Goal: Information Seeking & Learning: Learn about a topic

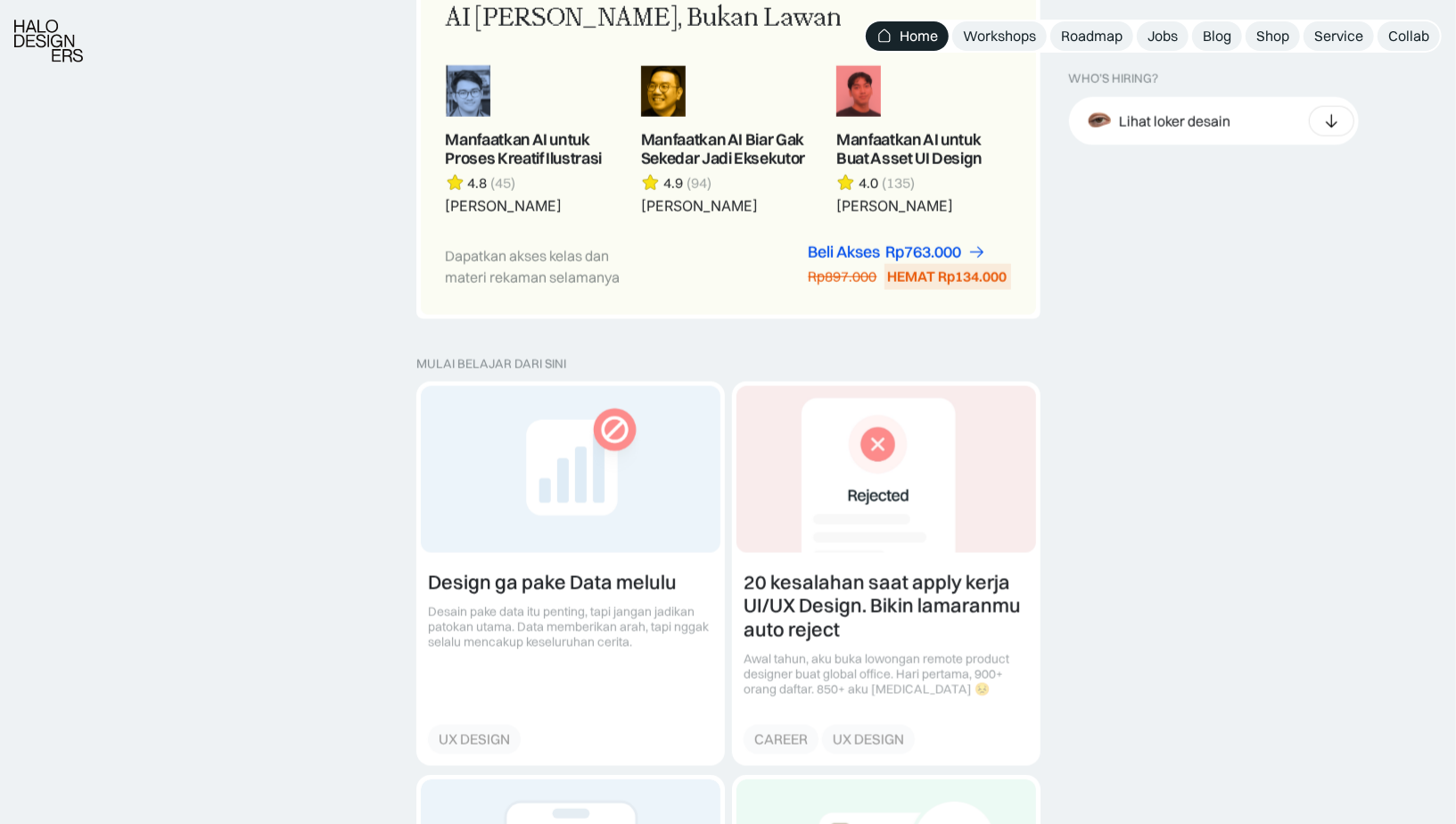
scroll to position [4165, 0]
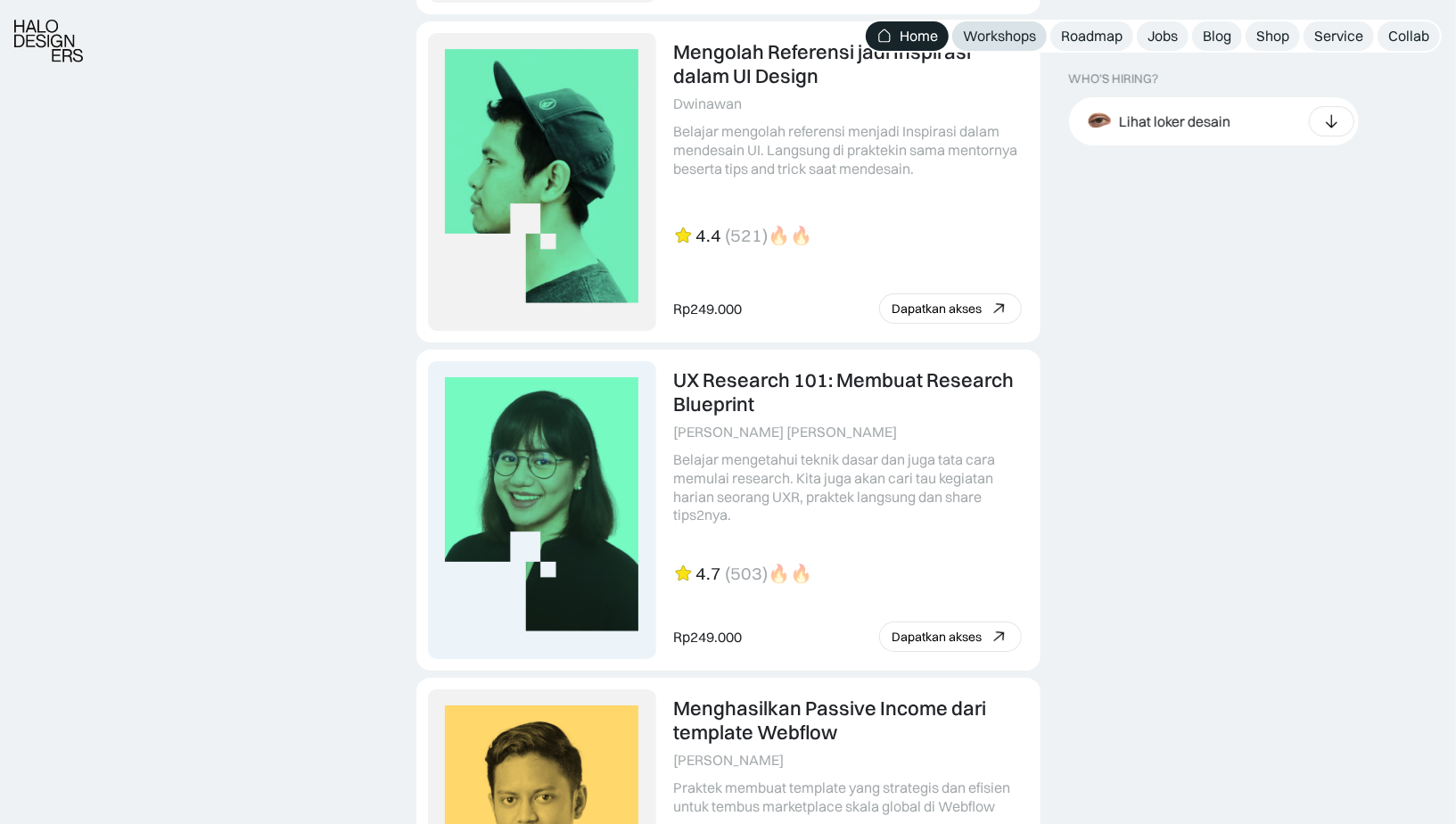
click at [1006, 43] on div "Workshops" at bounding box center [999, 36] width 73 height 19
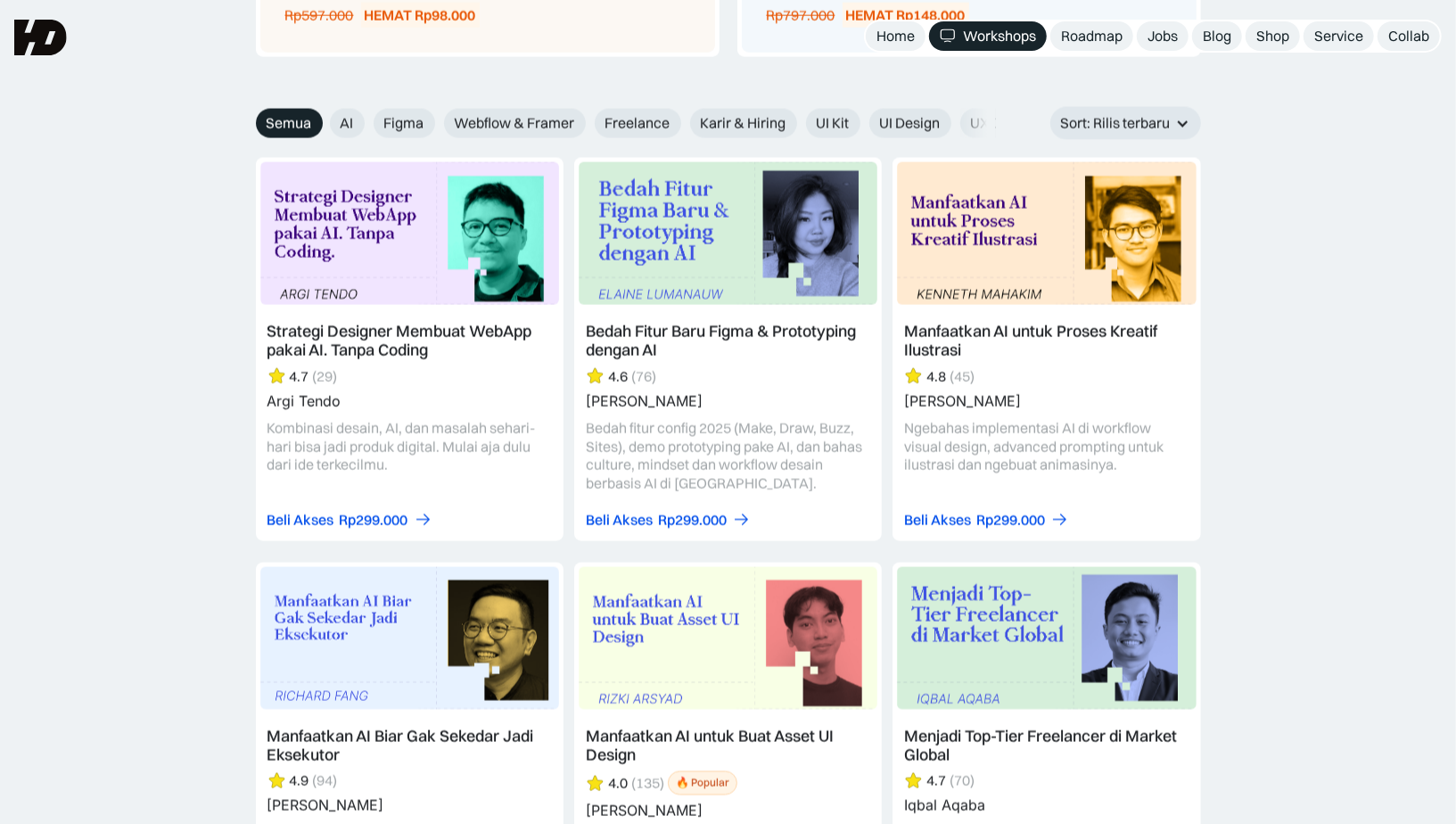
scroll to position [1960, 0]
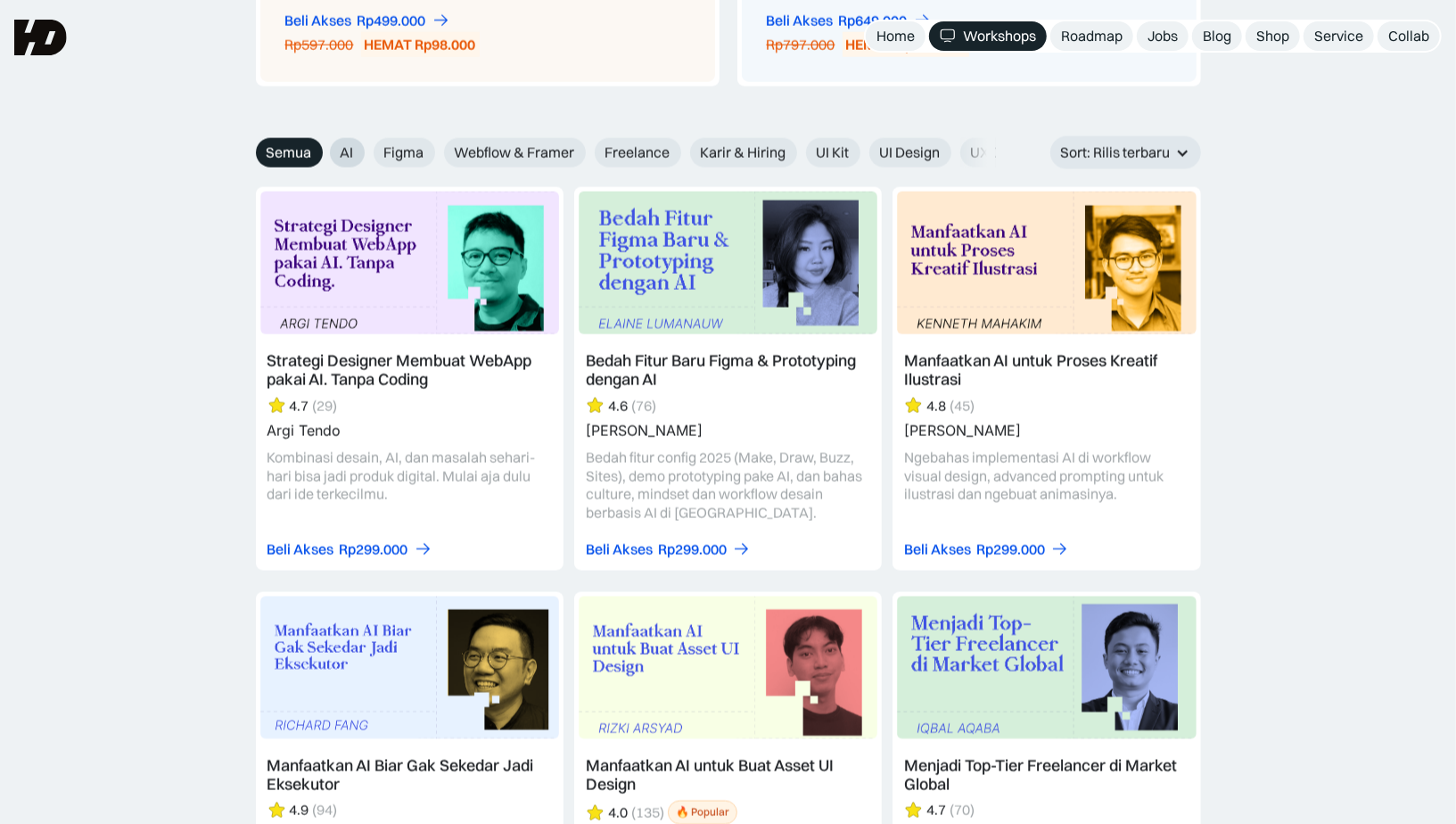
click at [338, 152] on label "AI" at bounding box center [346, 153] width 34 height 30
click at [324, 152] on input "AI" at bounding box center [317, 147] width 11 height 11
radio input "true"
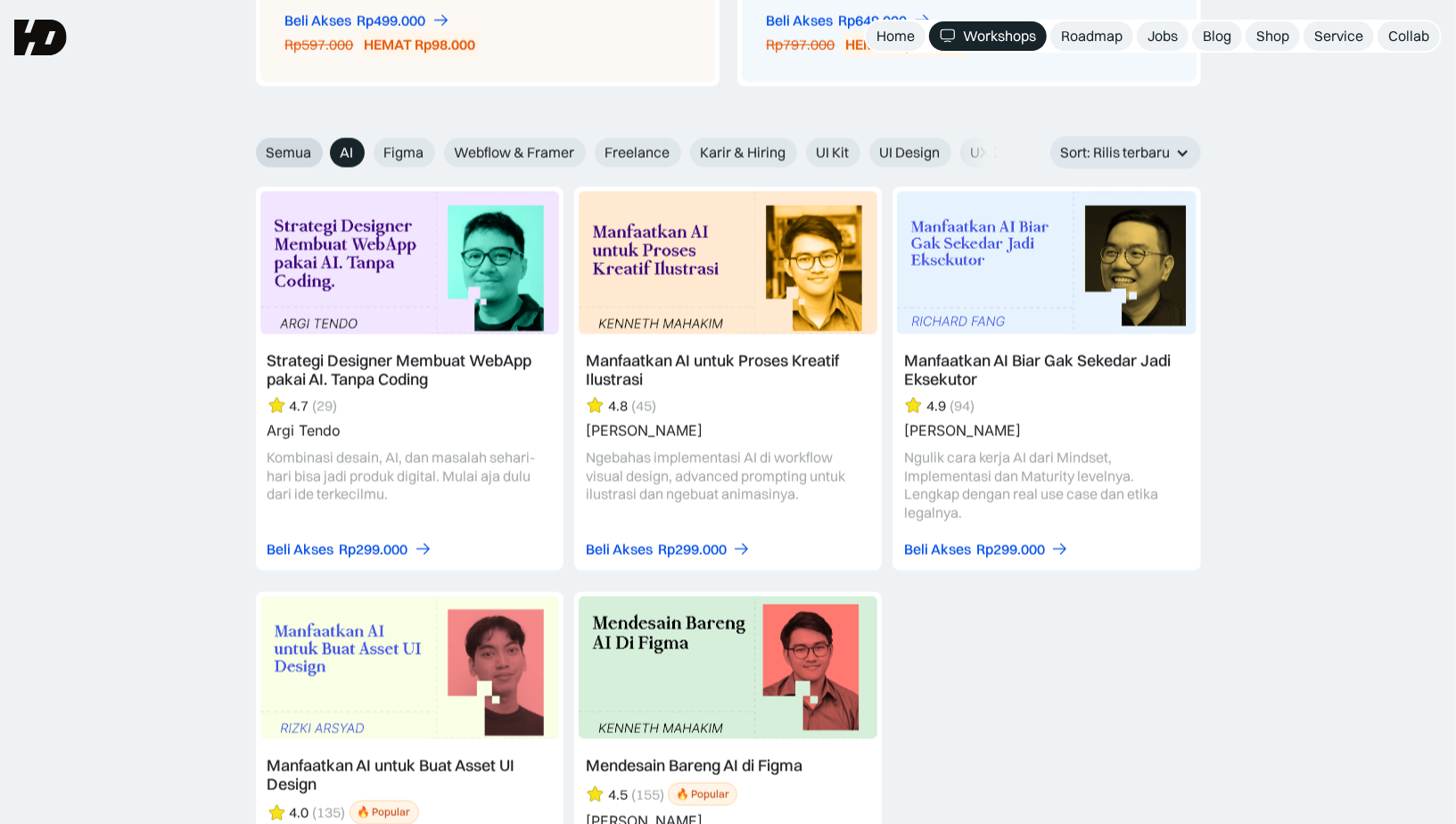
click at [302, 150] on span "Semua" at bounding box center [289, 153] width 45 height 19
click at [250, 150] on input "Semua" at bounding box center [244, 147] width 11 height 11
radio input "true"
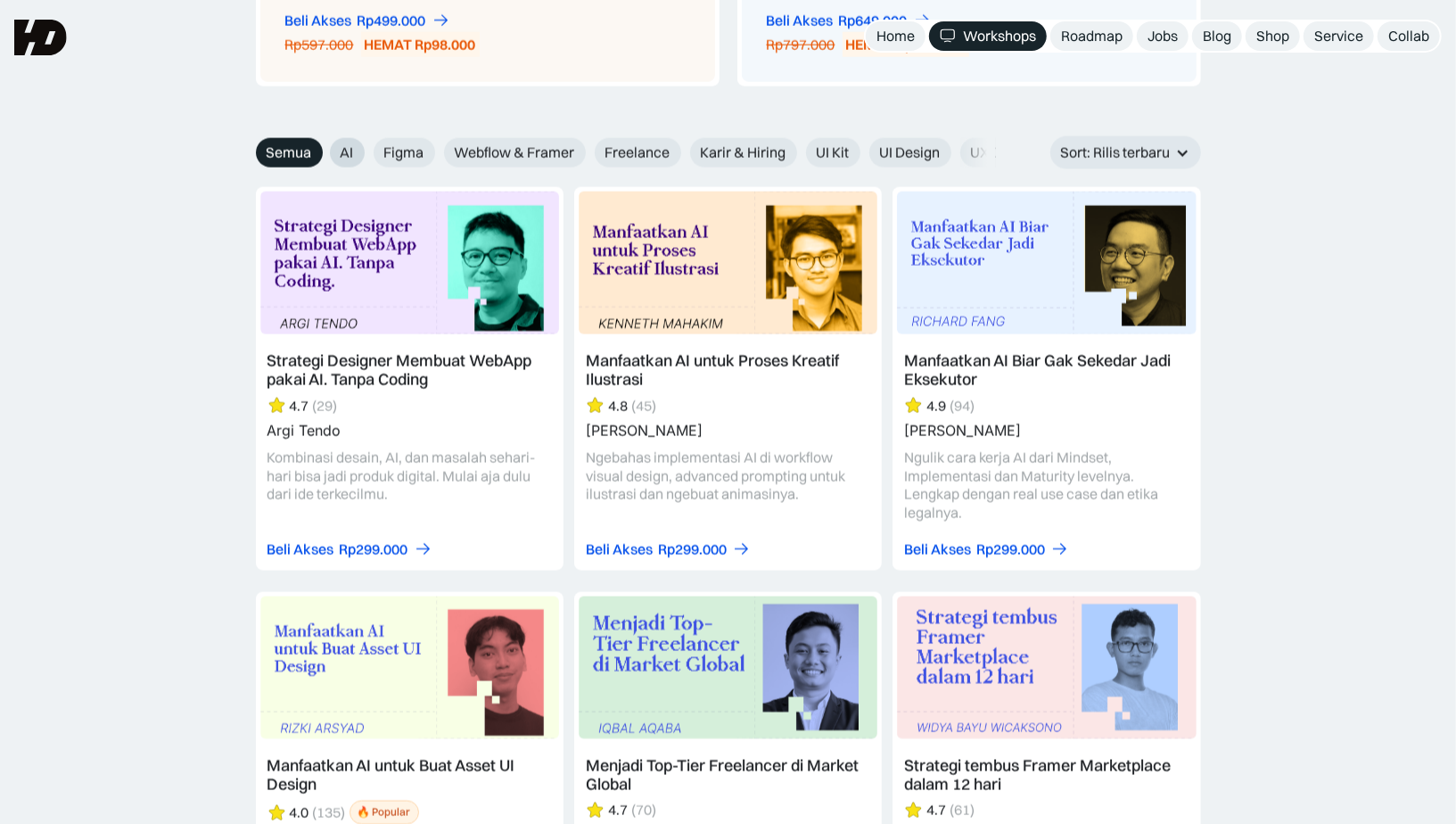
click at [348, 150] on span "AI" at bounding box center [347, 153] width 13 height 19
click at [324, 150] on input "AI" at bounding box center [317, 147] width 11 height 11
radio input "true"
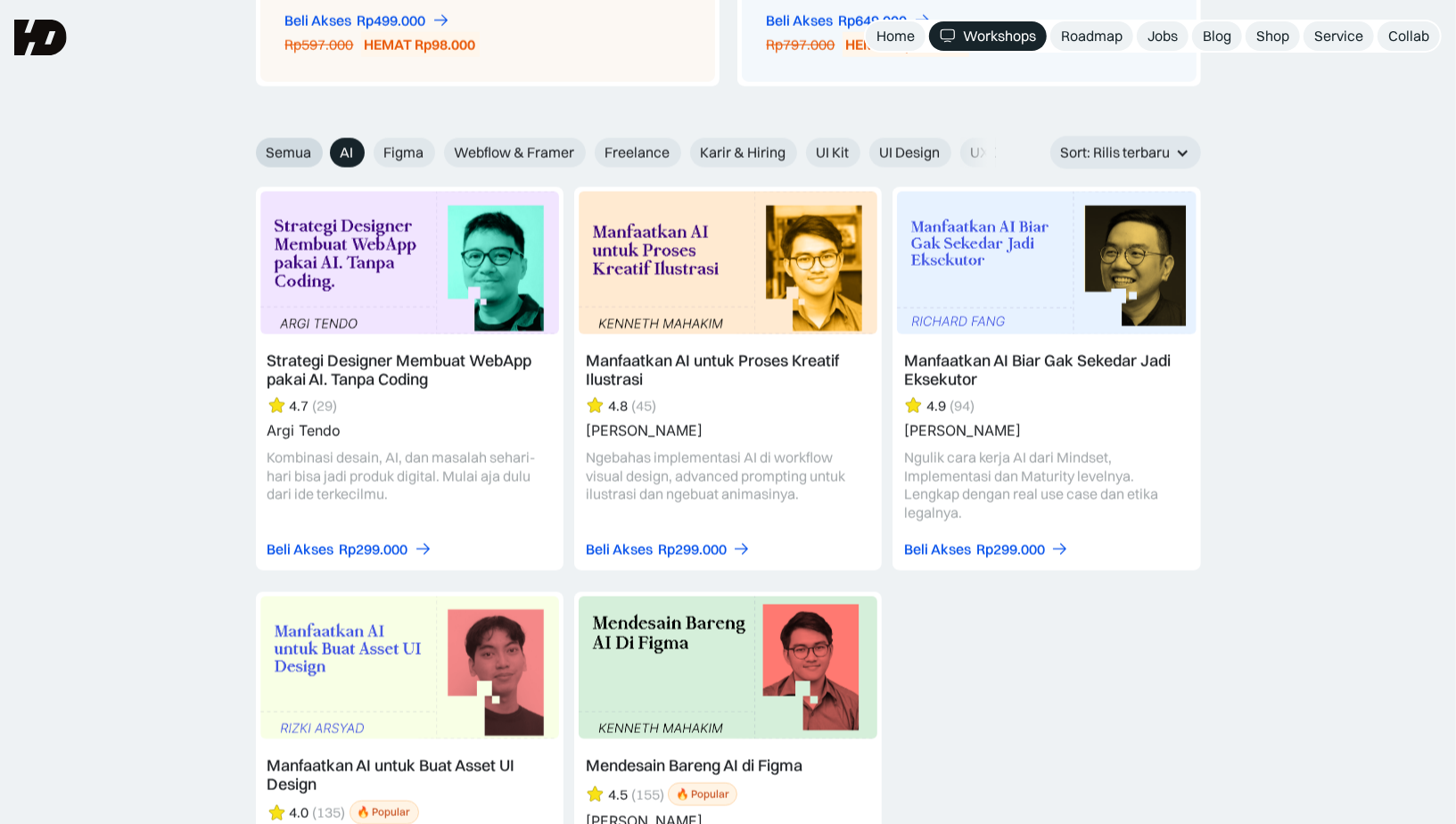
click at [302, 151] on span "Semua" at bounding box center [289, 153] width 45 height 19
click at [250, 151] on input "Semua" at bounding box center [244, 147] width 11 height 11
radio input "true"
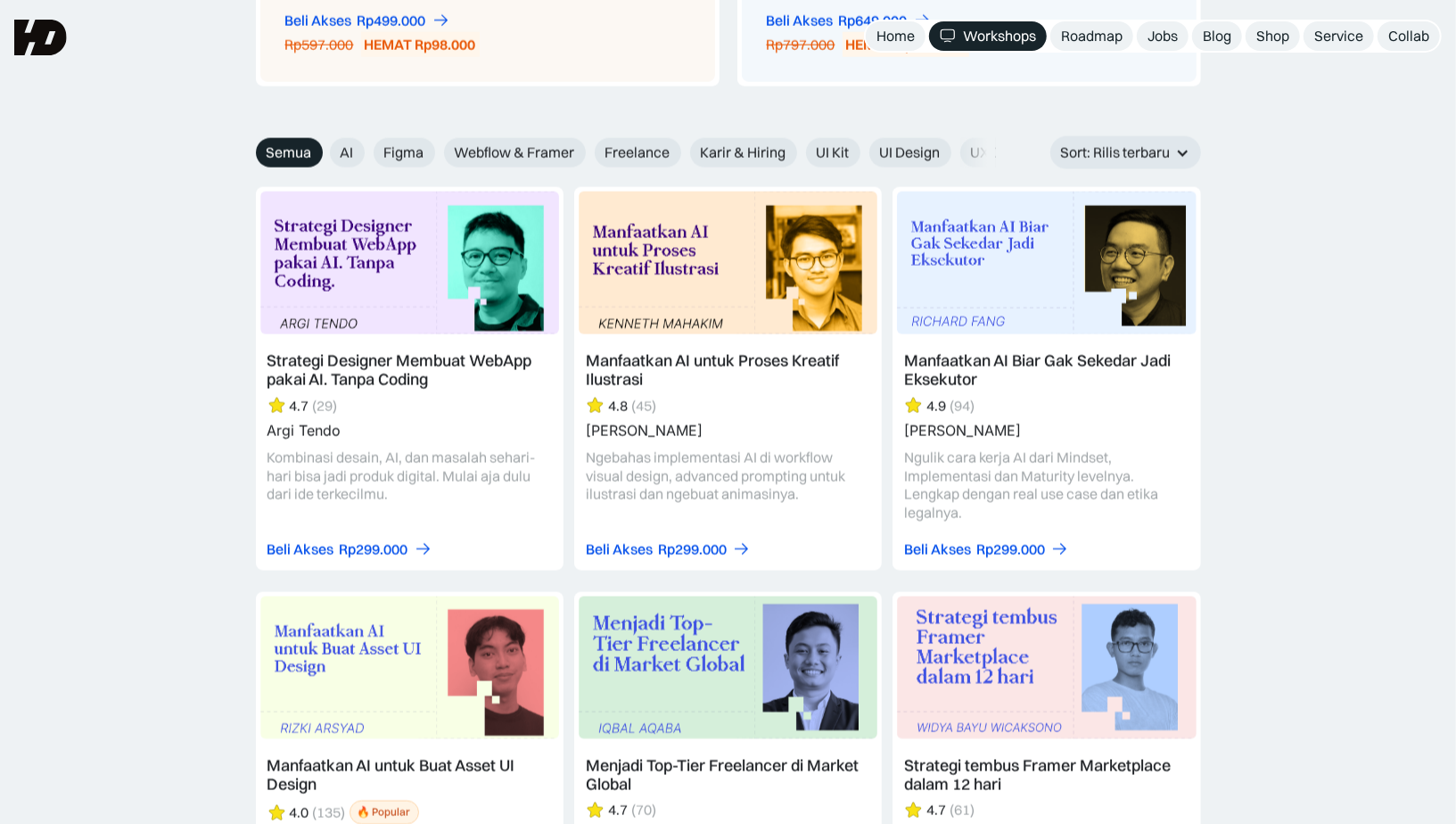
click at [302, 151] on span "Semua" at bounding box center [289, 153] width 45 height 19
click at [250, 151] on input "Semua" at bounding box center [244, 147] width 11 height 11
click at [349, 153] on span "AI" at bounding box center [347, 153] width 13 height 19
click at [324, 152] on input "AI" at bounding box center [317, 147] width 11 height 11
radio input "true"
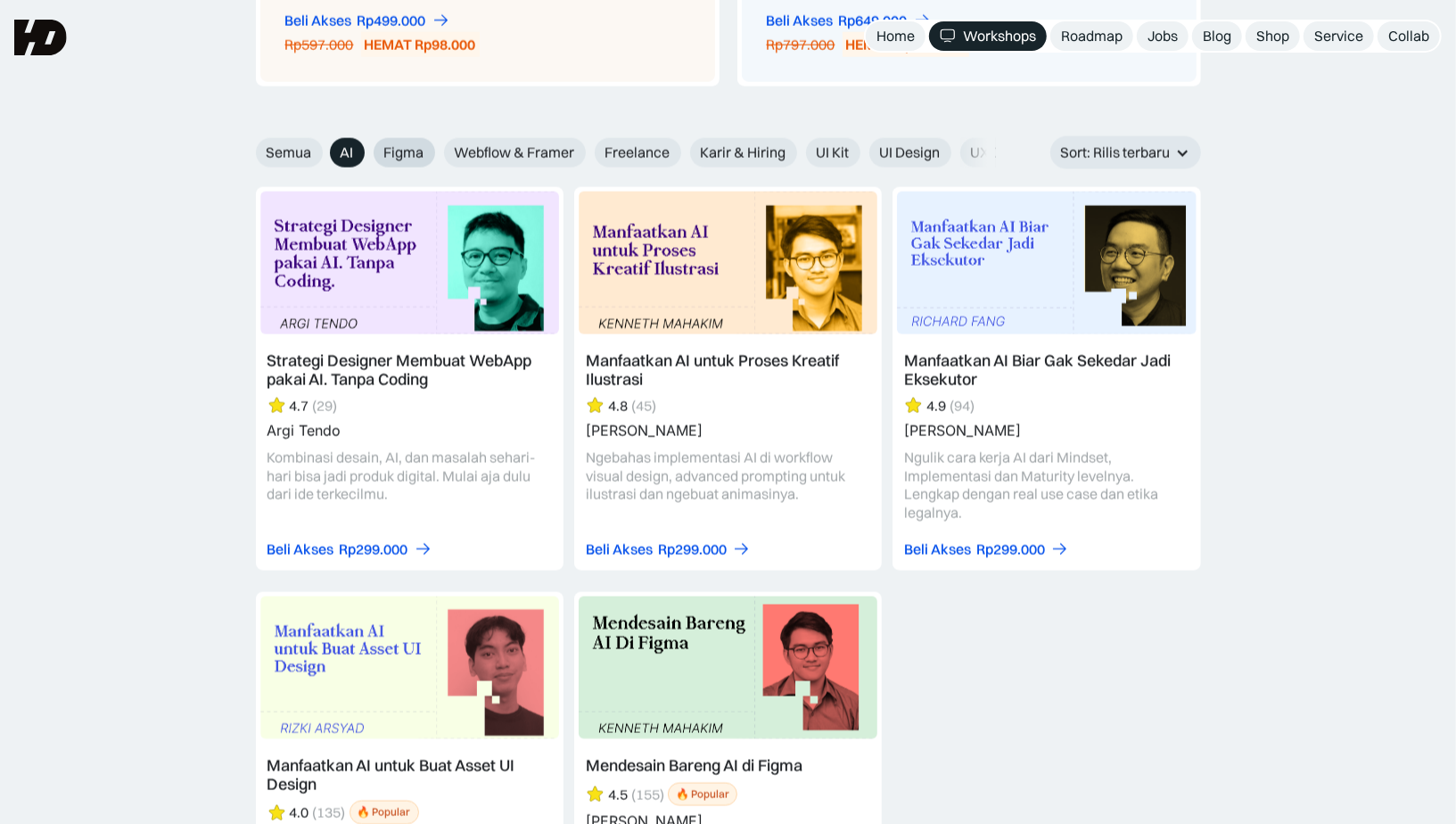
click at [386, 157] on span "Figma" at bounding box center [404, 153] width 40 height 19
click at [324, 152] on input "Figma" at bounding box center [317, 147] width 11 height 11
radio input "true"
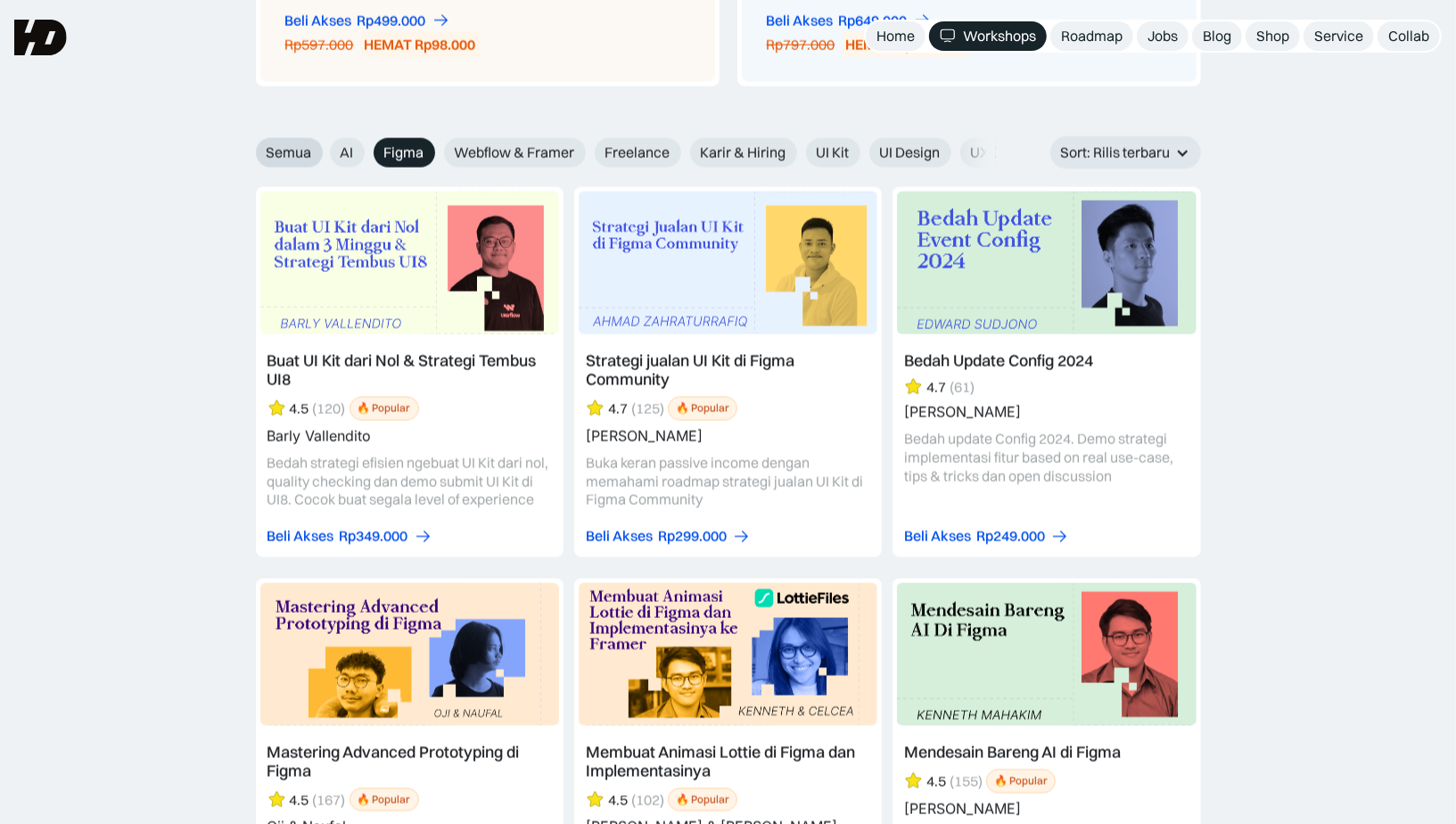
click at [286, 152] on span "Semua" at bounding box center [289, 153] width 45 height 19
click at [250, 152] on input "Semua" at bounding box center [244, 147] width 11 height 11
radio input "true"
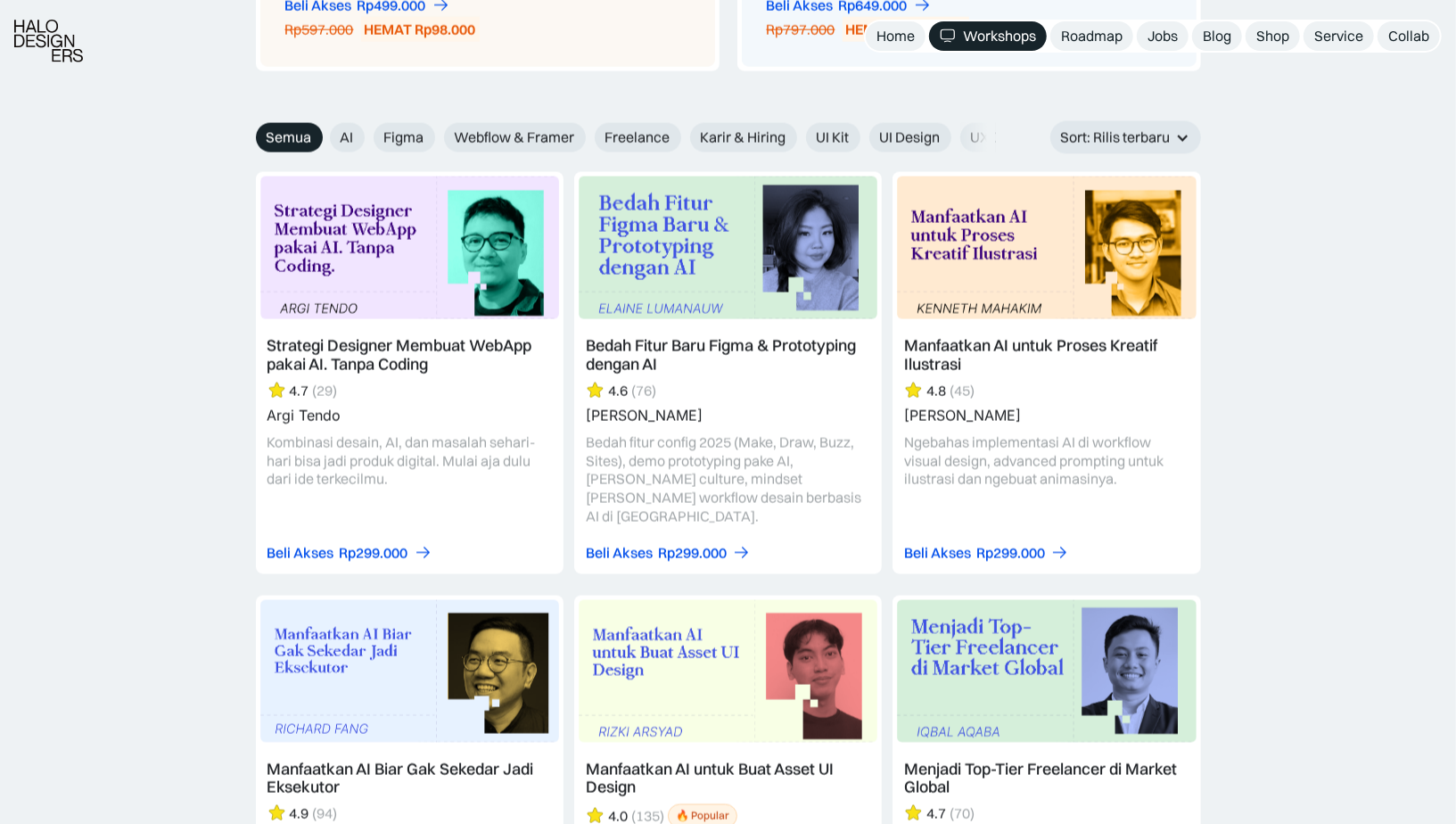
scroll to position [2002, 0]
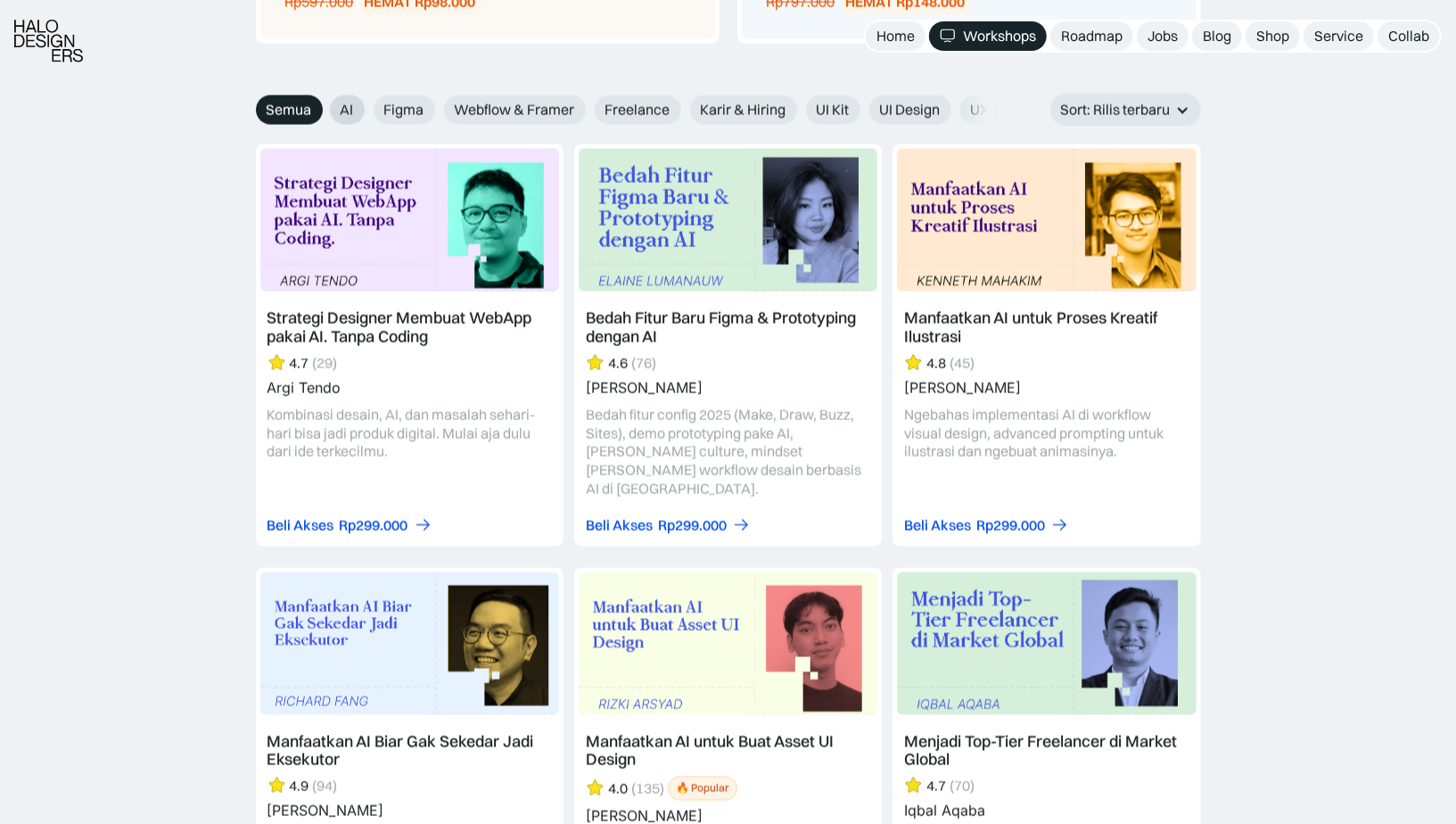
click at [343, 109] on span "AI" at bounding box center [347, 110] width 13 height 19
click at [324, 109] on input "AI" at bounding box center [317, 104] width 11 height 11
radio input "true"
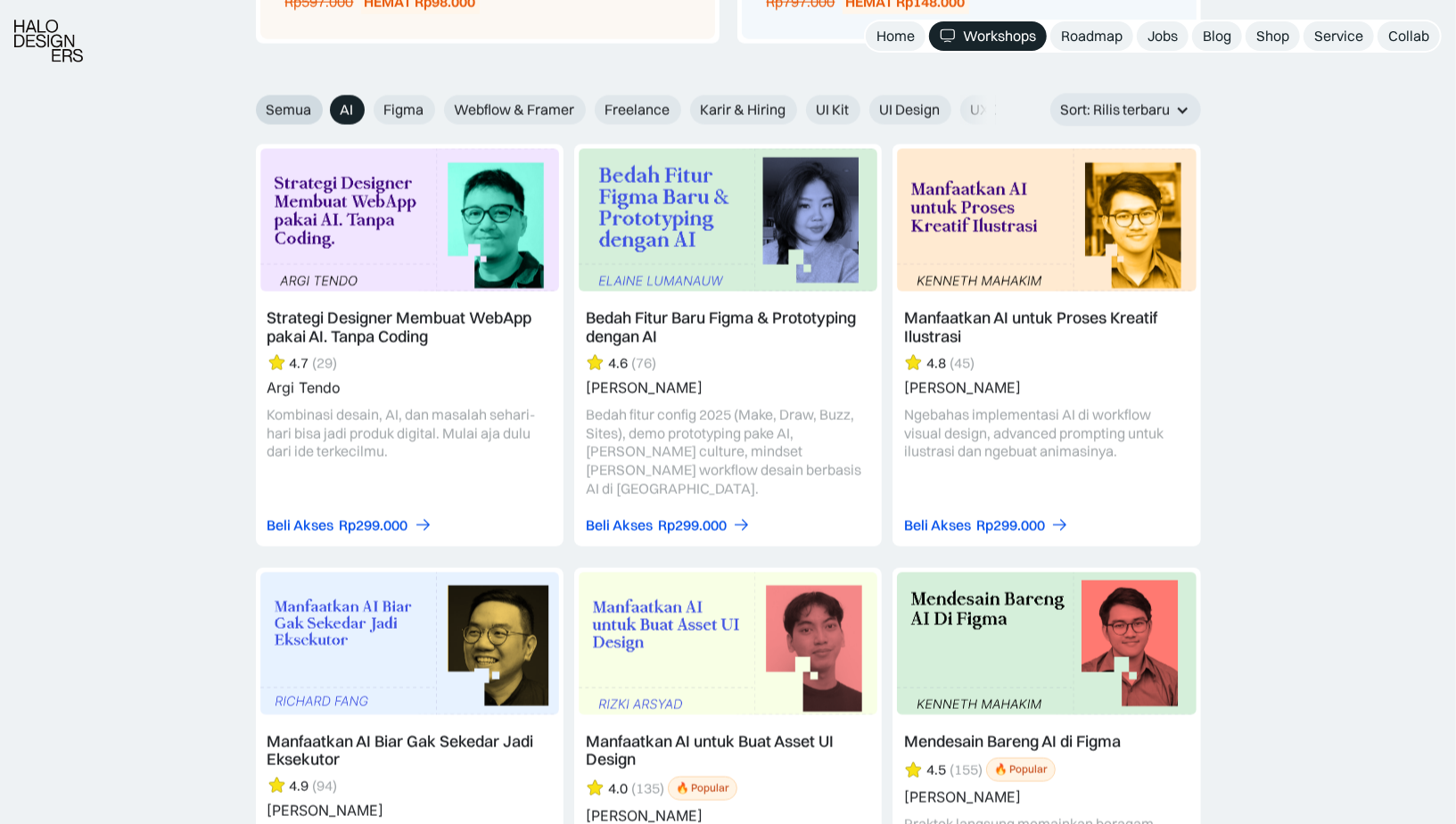
click at [304, 108] on span "Semua" at bounding box center [289, 110] width 45 height 19
click at [250, 108] on input "Semua" at bounding box center [244, 104] width 11 height 11
radio input "true"
click at [343, 108] on span "AI" at bounding box center [347, 110] width 13 height 19
click at [324, 108] on input "AI" at bounding box center [317, 104] width 11 height 11
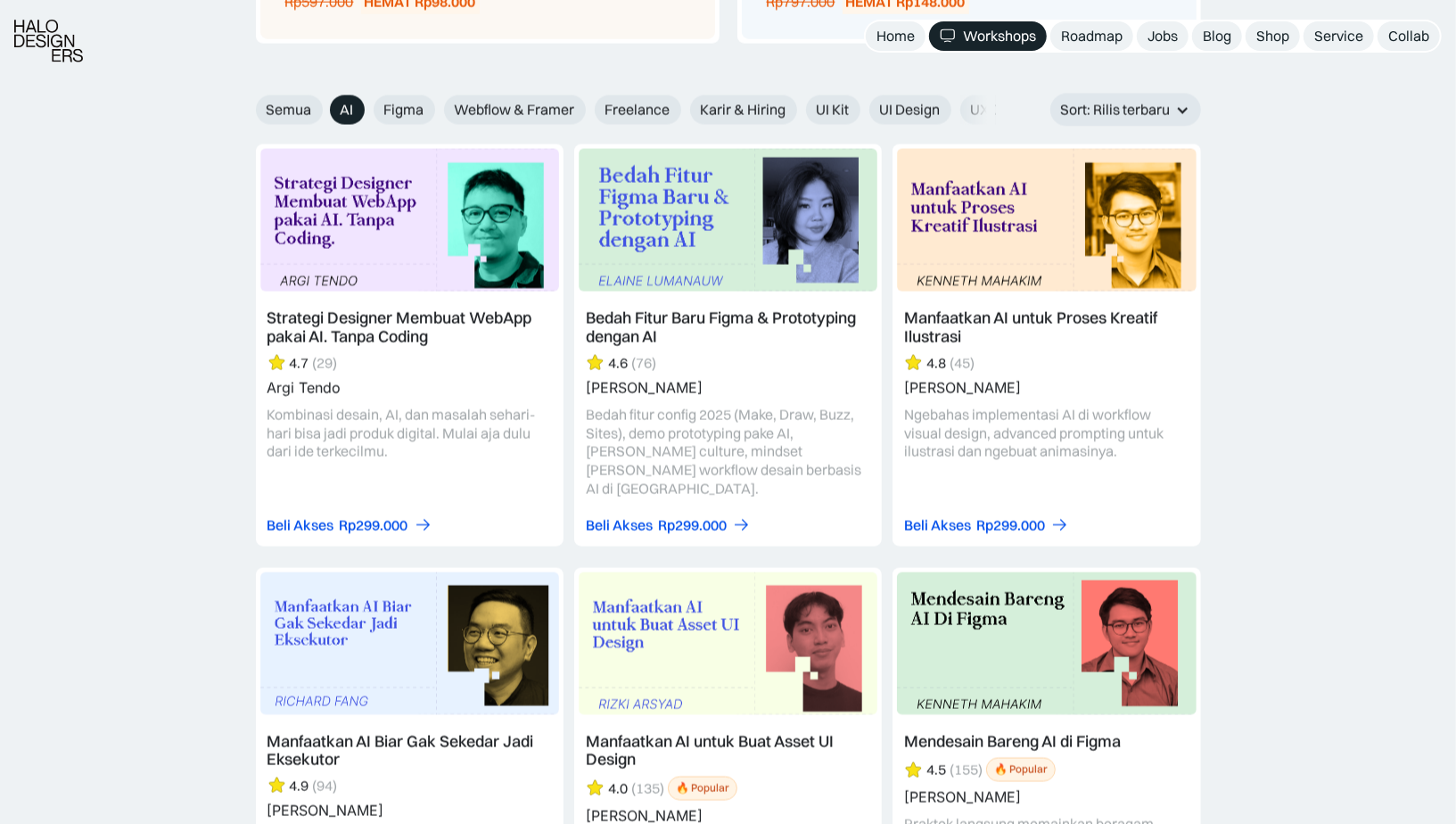
radio input "true"
click at [290, 105] on span "Semua" at bounding box center [289, 110] width 45 height 19
click at [250, 105] on input "Semua" at bounding box center [244, 104] width 11 height 11
radio input "true"
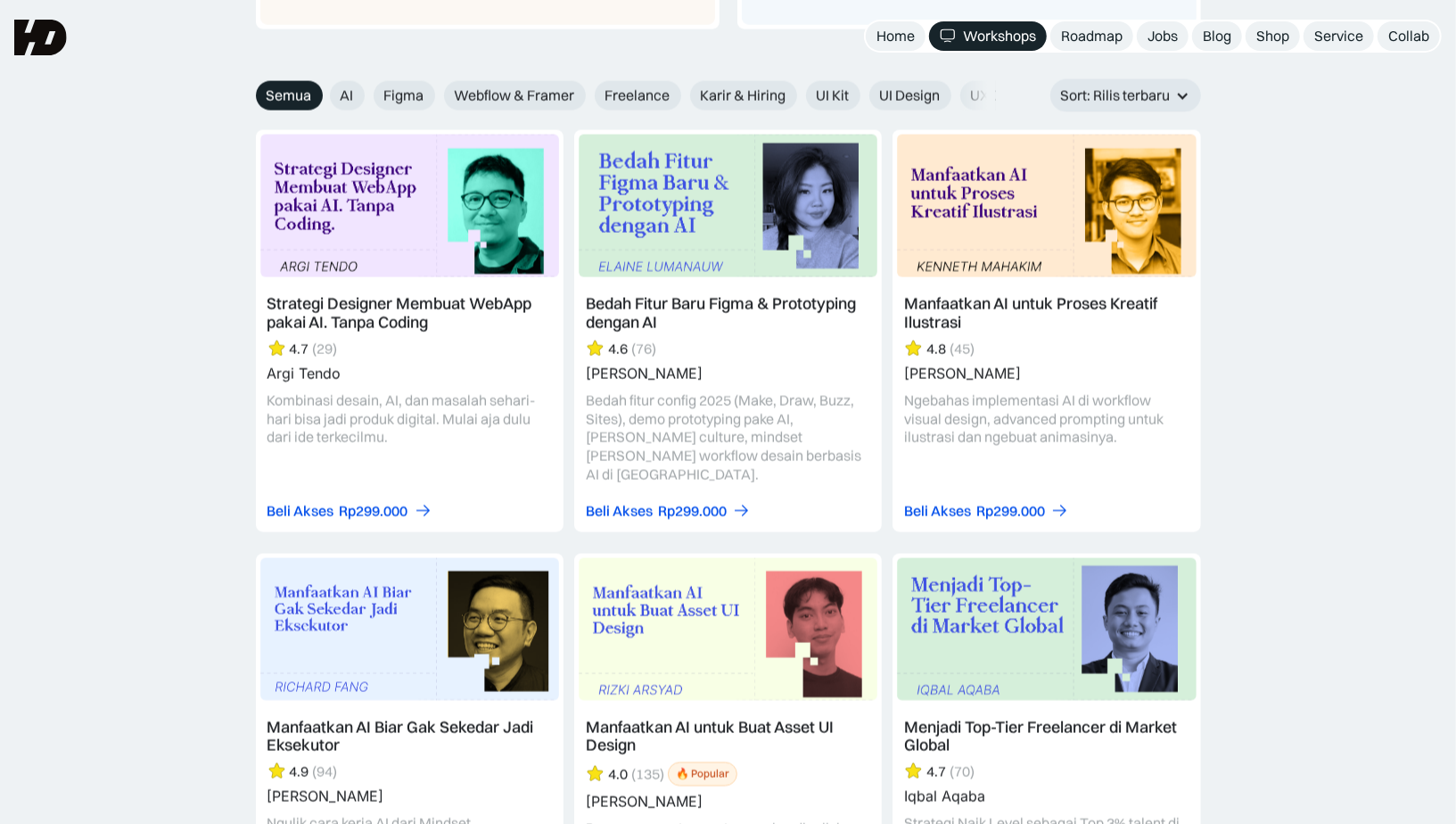
scroll to position [1992, 0]
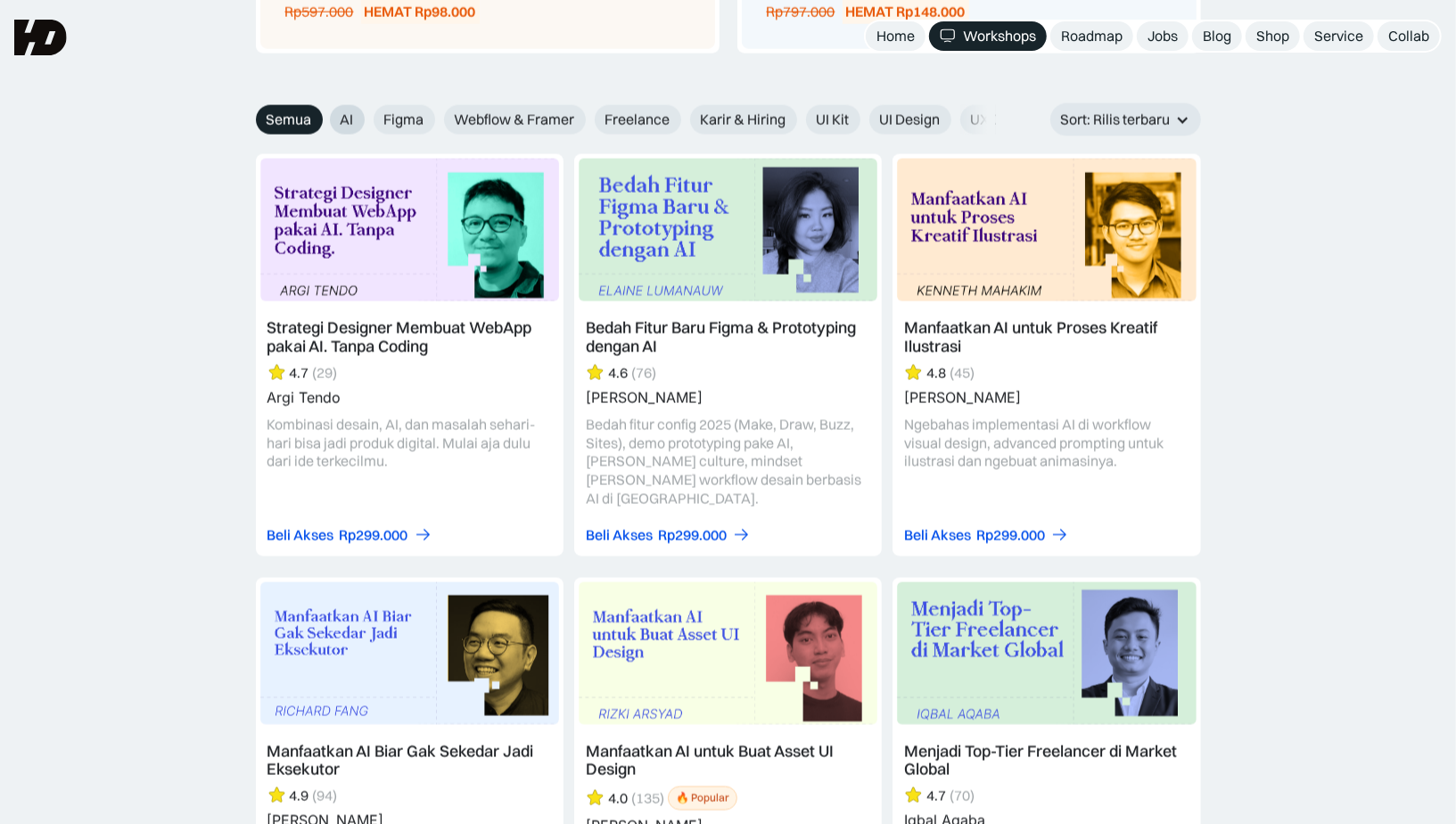
click at [337, 110] on label "AI" at bounding box center [346, 120] width 34 height 30
click at [324, 110] on input "AI" at bounding box center [317, 113] width 11 height 11
radio input "true"
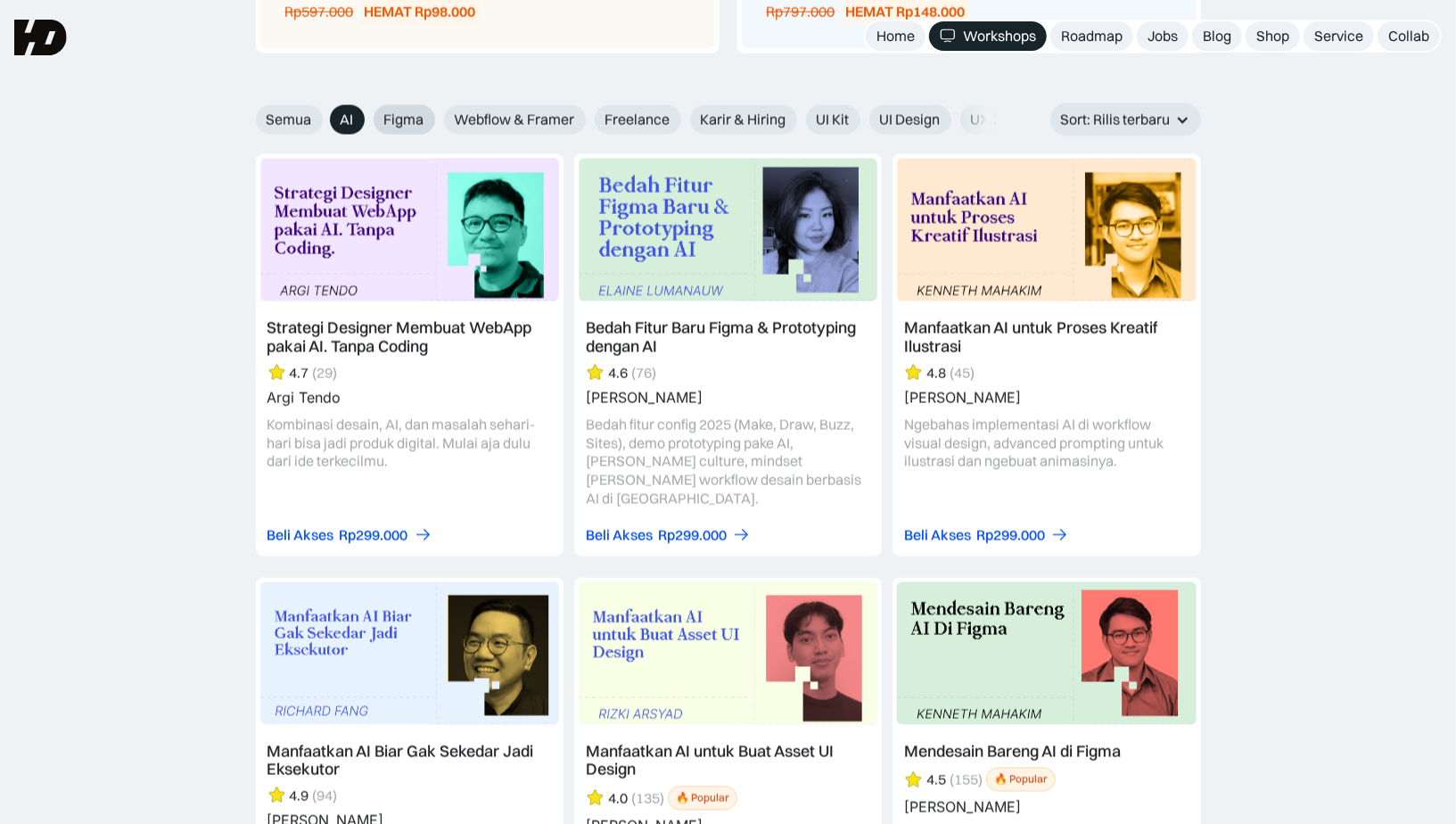
click at [416, 125] on span "Figma" at bounding box center [404, 120] width 40 height 19
click at [324, 120] on input "Figma" at bounding box center [317, 113] width 11 height 11
radio input "true"
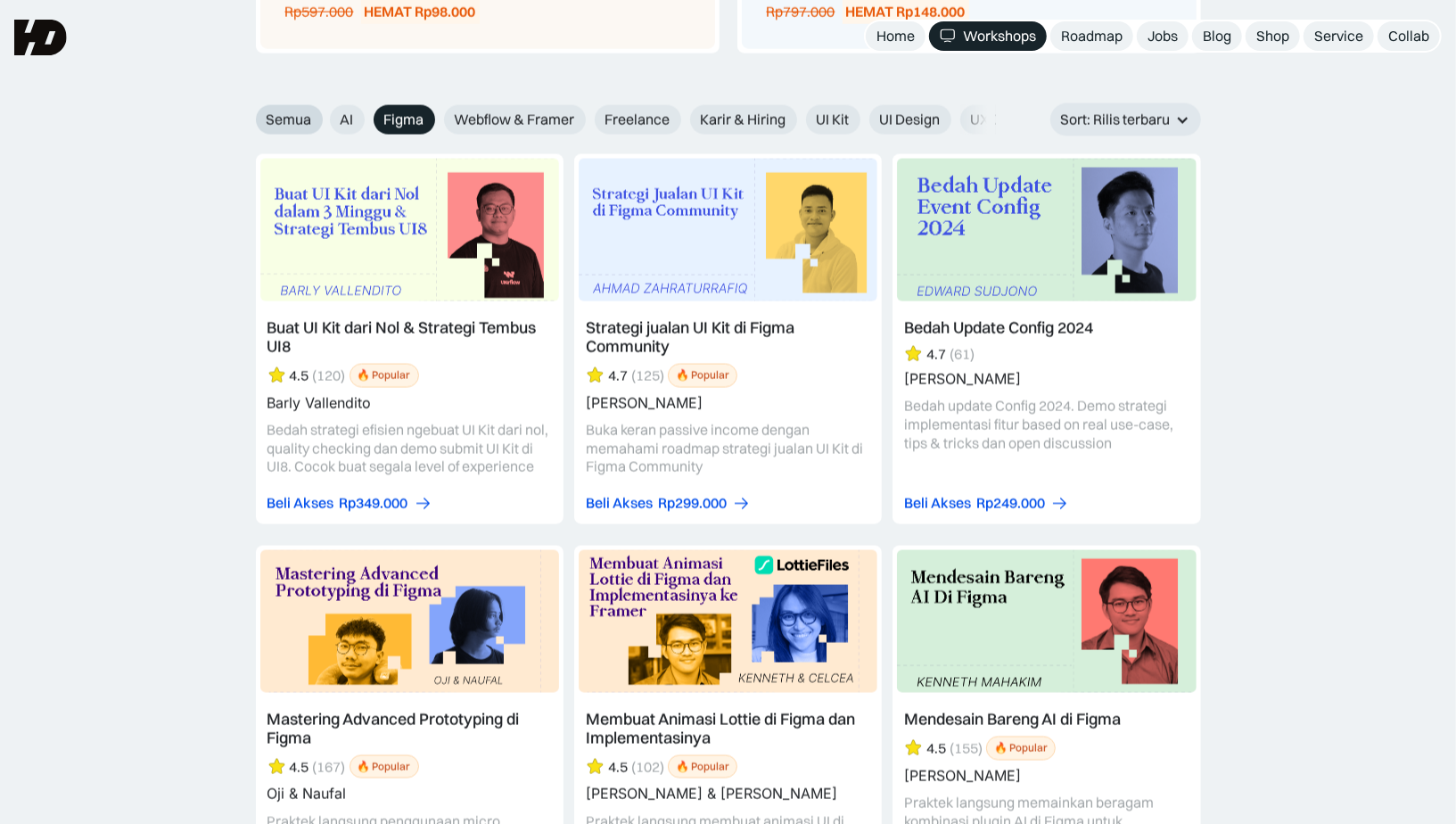
click at [299, 125] on label "Semua" at bounding box center [290, 120] width 67 height 30
click at [250, 120] on input "Semua" at bounding box center [244, 113] width 11 height 11
radio input "true"
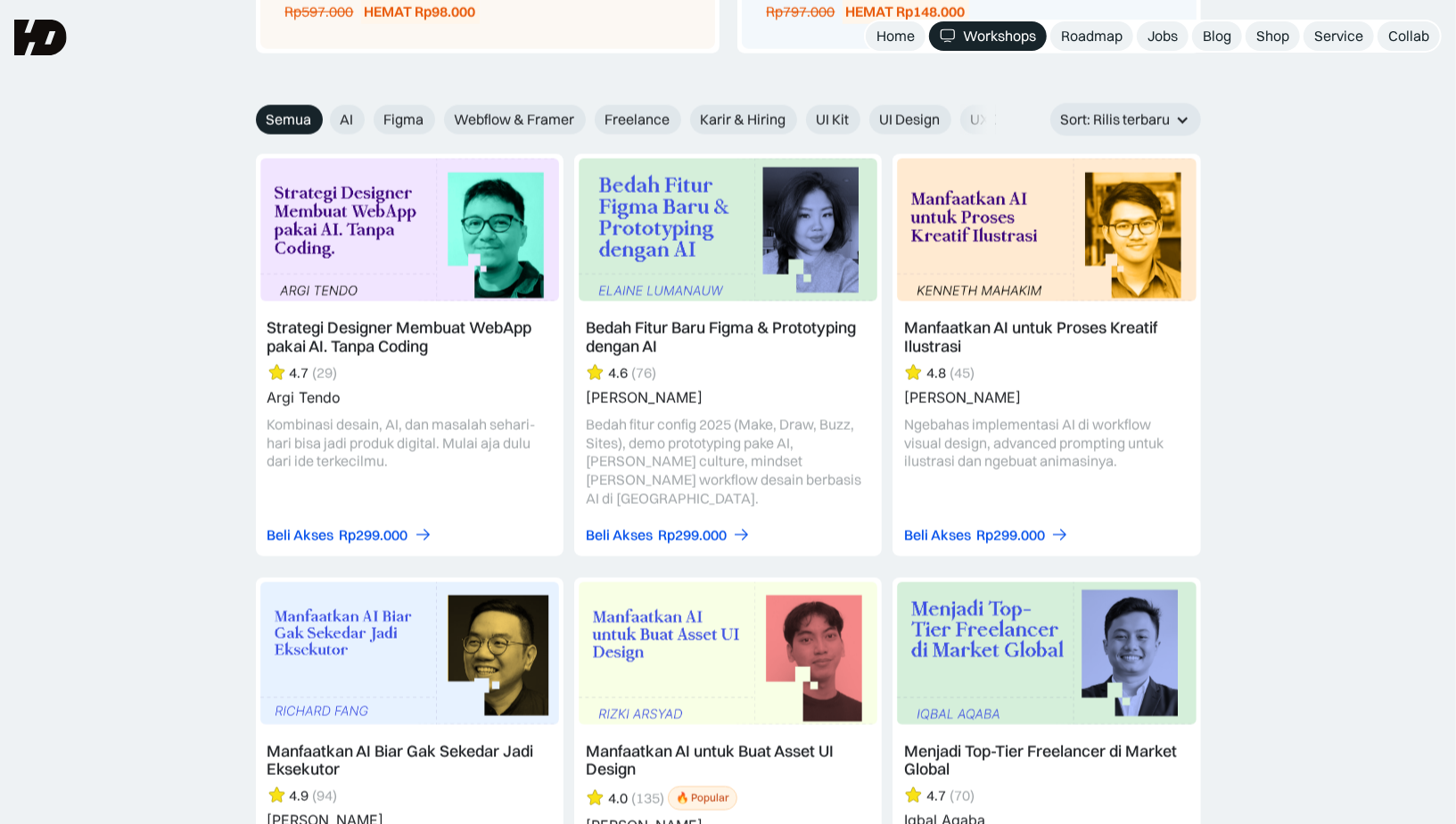
click at [361, 126] on div "AI" at bounding box center [346, 120] width 34 height 30
click at [362, 123] on label "AI" at bounding box center [346, 120] width 34 height 30
click at [324, 120] on input "AI" at bounding box center [317, 113] width 11 height 11
radio input "true"
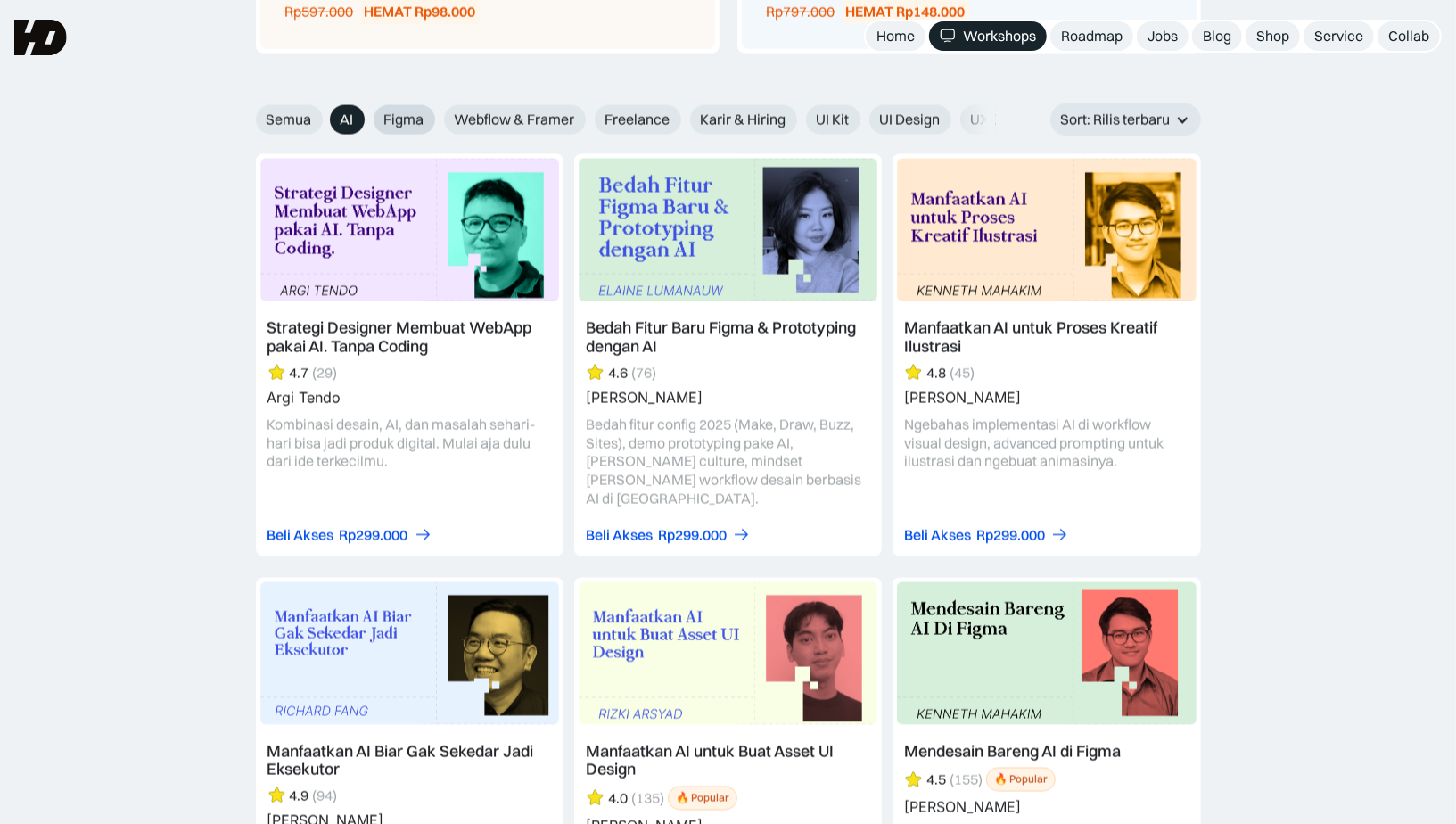
click at [393, 122] on span "Figma" at bounding box center [404, 120] width 40 height 19
click at [324, 120] on input "Figma" at bounding box center [317, 113] width 11 height 11
radio input "true"
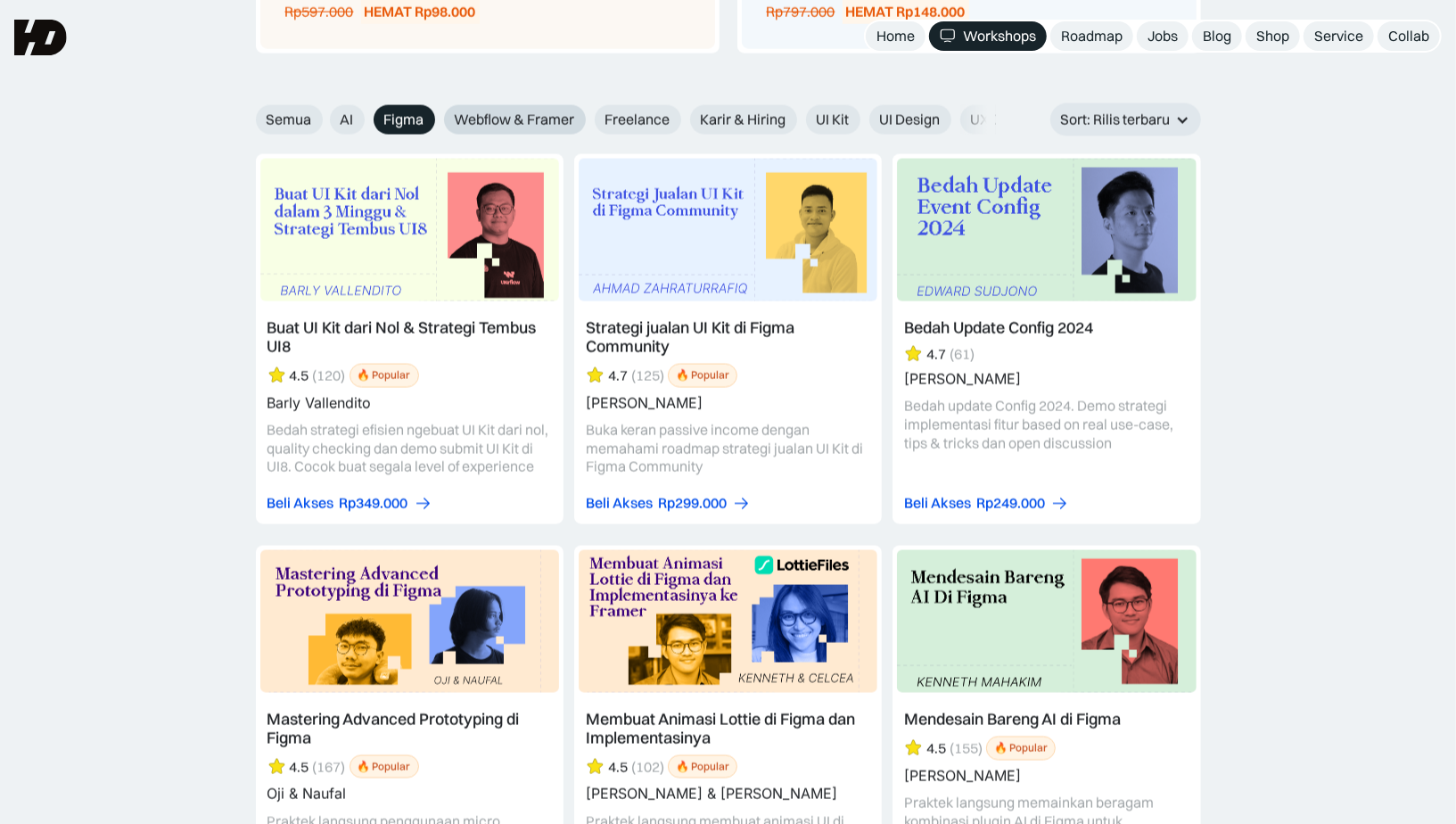
click at [451, 117] on label "Webflow & Framer" at bounding box center [514, 120] width 142 height 30
click at [324, 117] on input "Webflow & Framer" at bounding box center [317, 113] width 11 height 11
radio input "true"
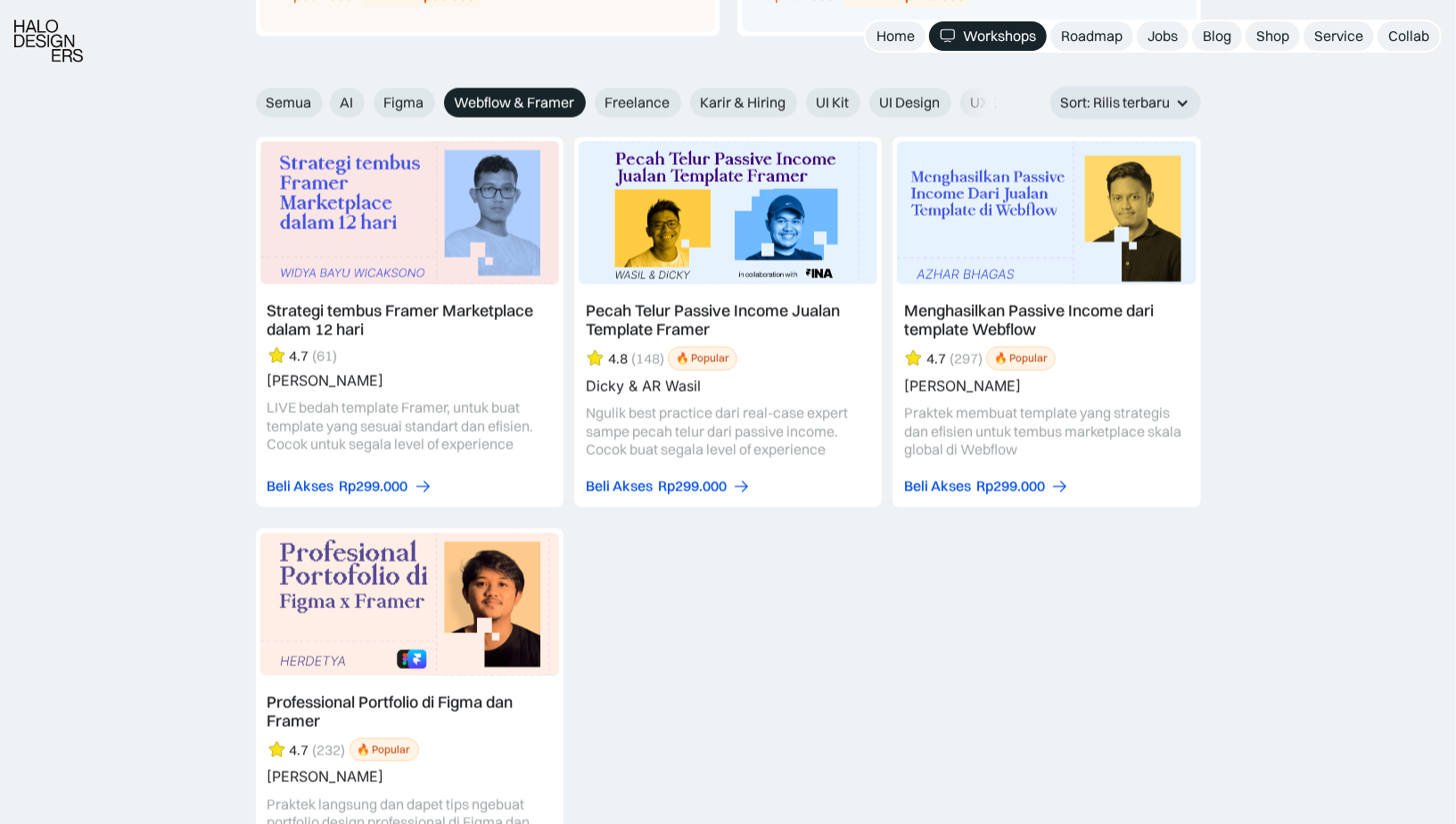
scroll to position [2011, 0]
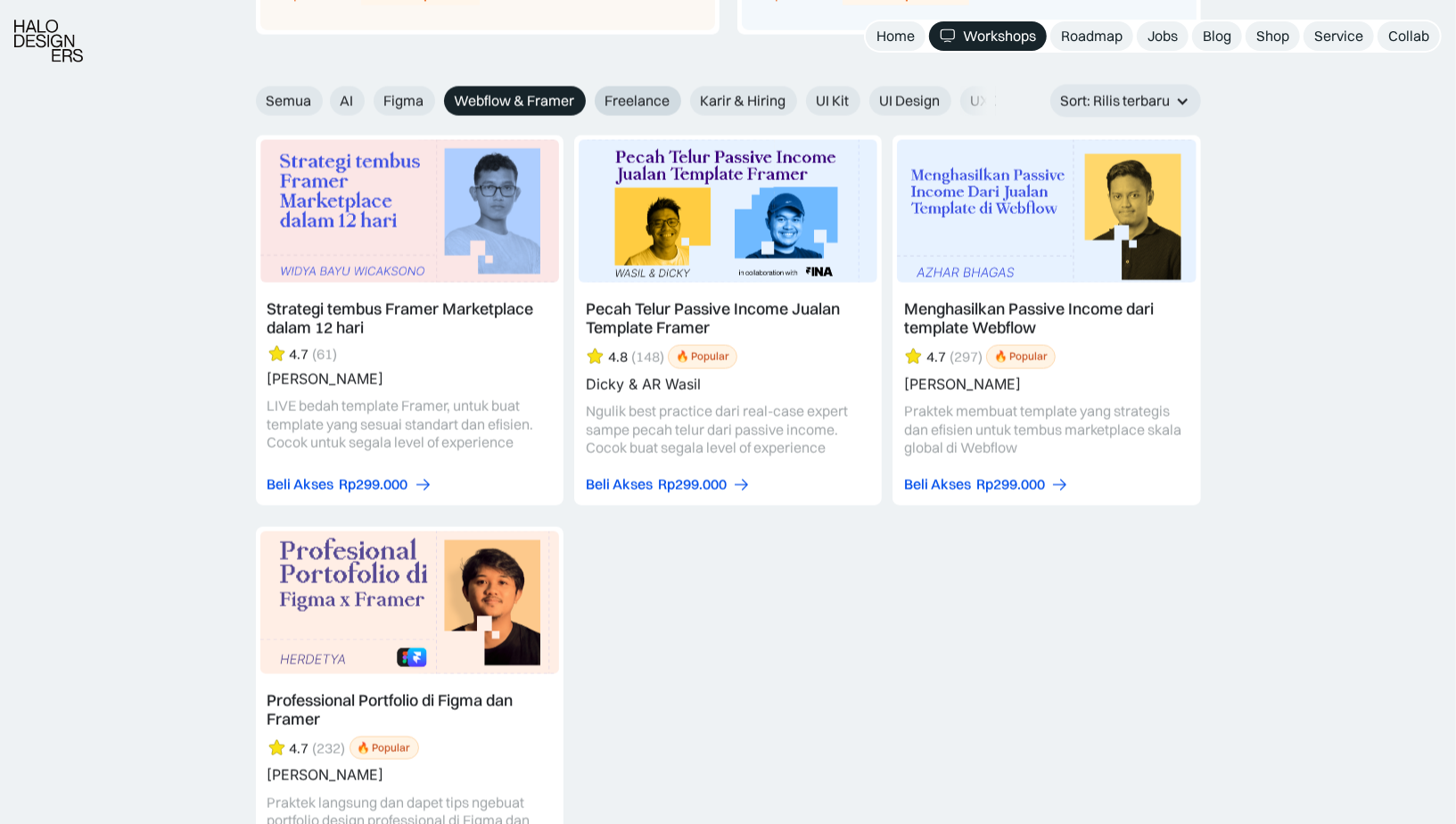
click at [658, 98] on span "Freelance" at bounding box center [638, 101] width 65 height 19
click at [324, 98] on input "Freelance" at bounding box center [317, 95] width 11 height 11
radio input "true"
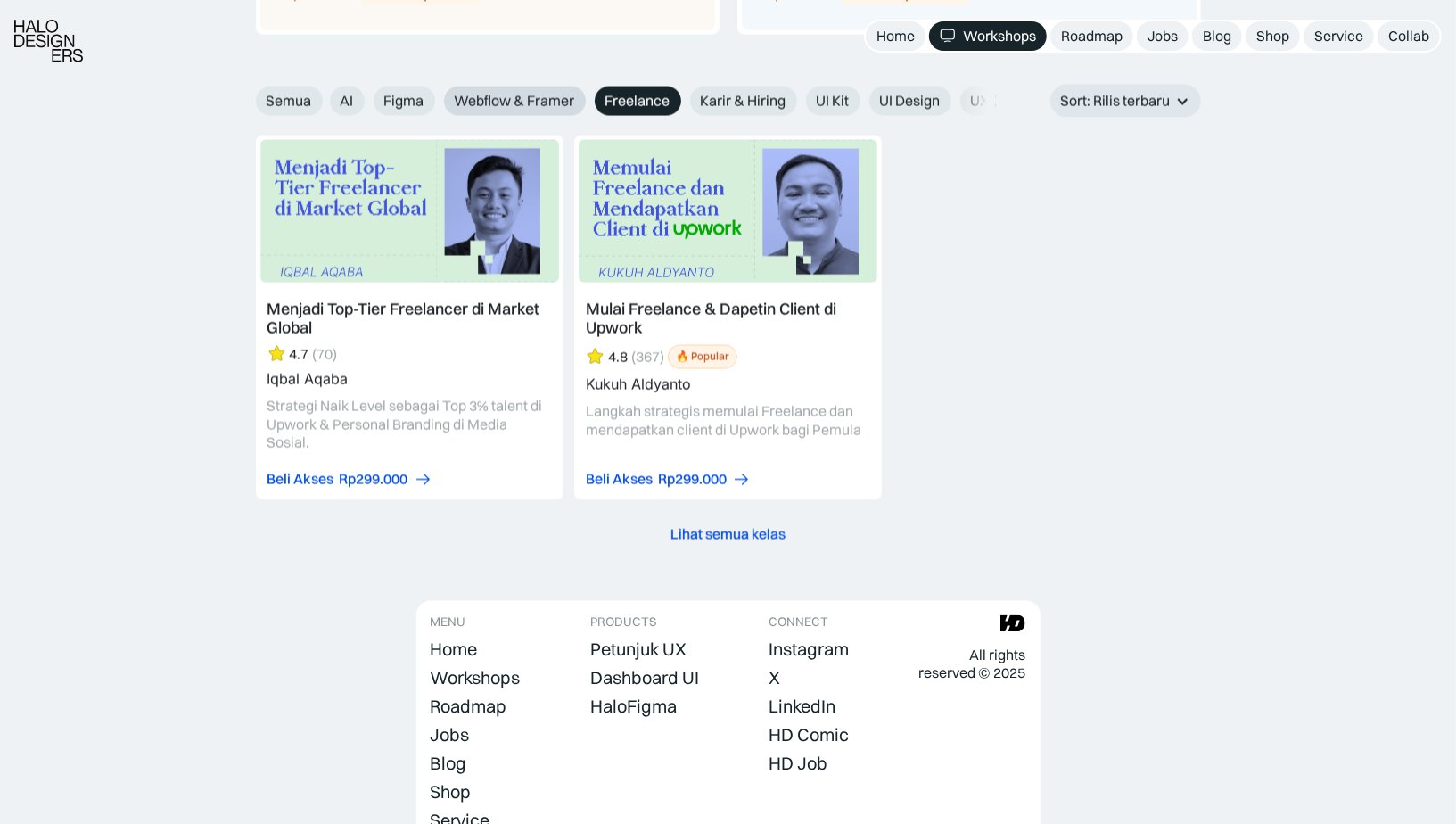
click at [544, 96] on span "Webflow & Framer" at bounding box center [515, 101] width 121 height 19
click at [324, 96] on input "Webflow & Framer" at bounding box center [317, 95] width 11 height 11
radio input "true"
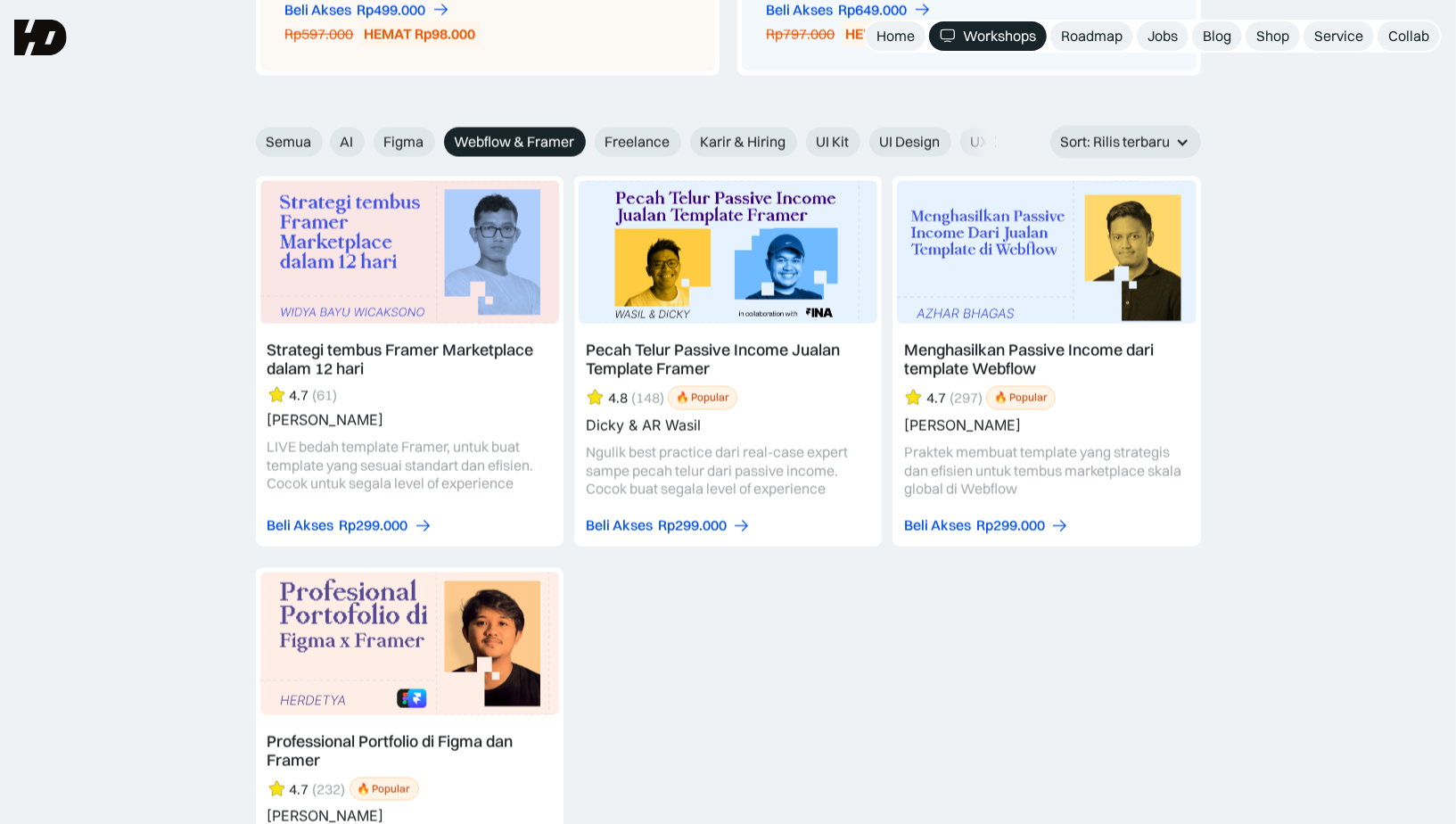
scroll to position [1967, 0]
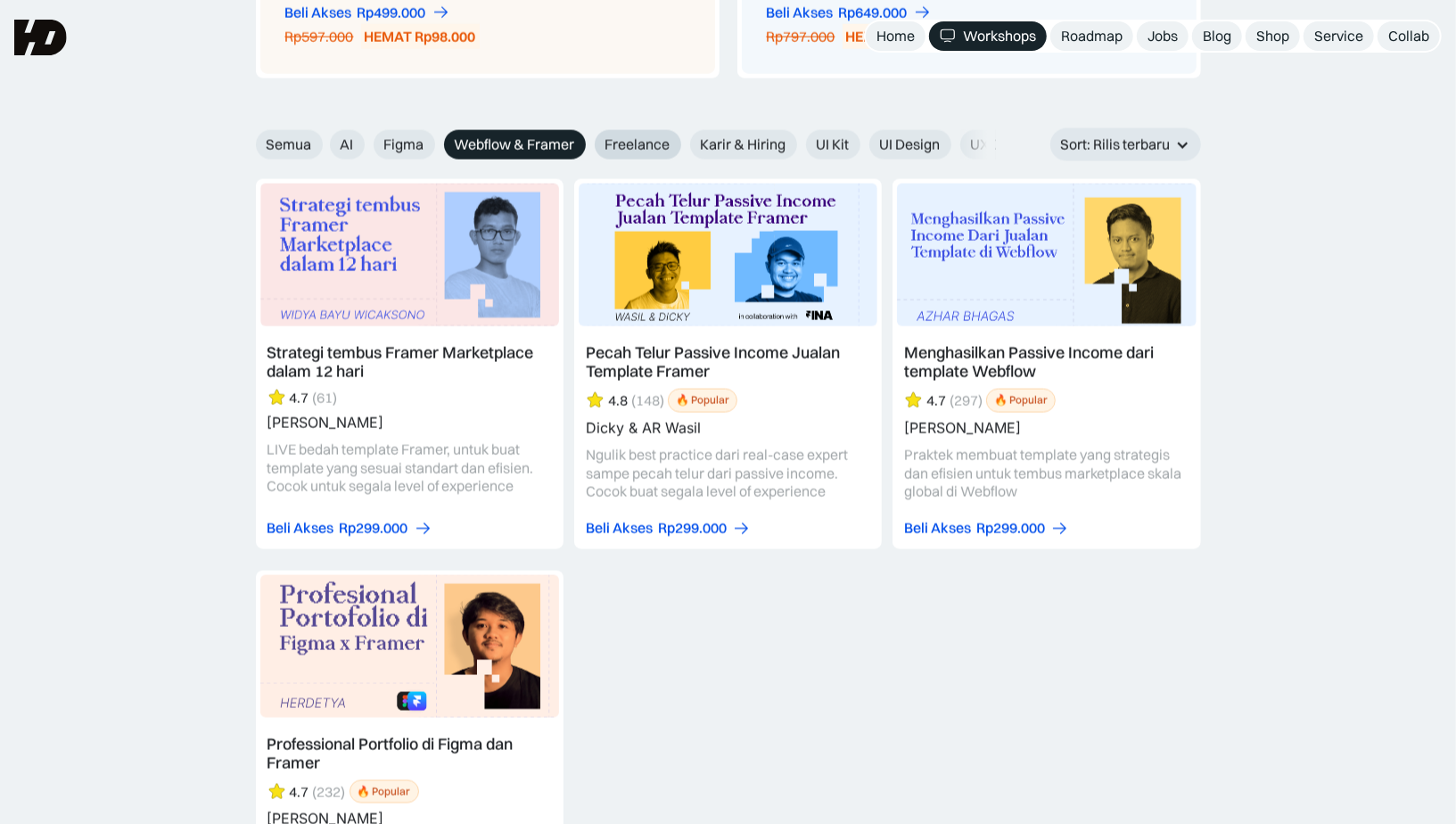
click at [629, 135] on span "Freelance" at bounding box center [638, 145] width 65 height 19
click at [324, 135] on input "Freelance" at bounding box center [317, 138] width 11 height 11
radio input "true"
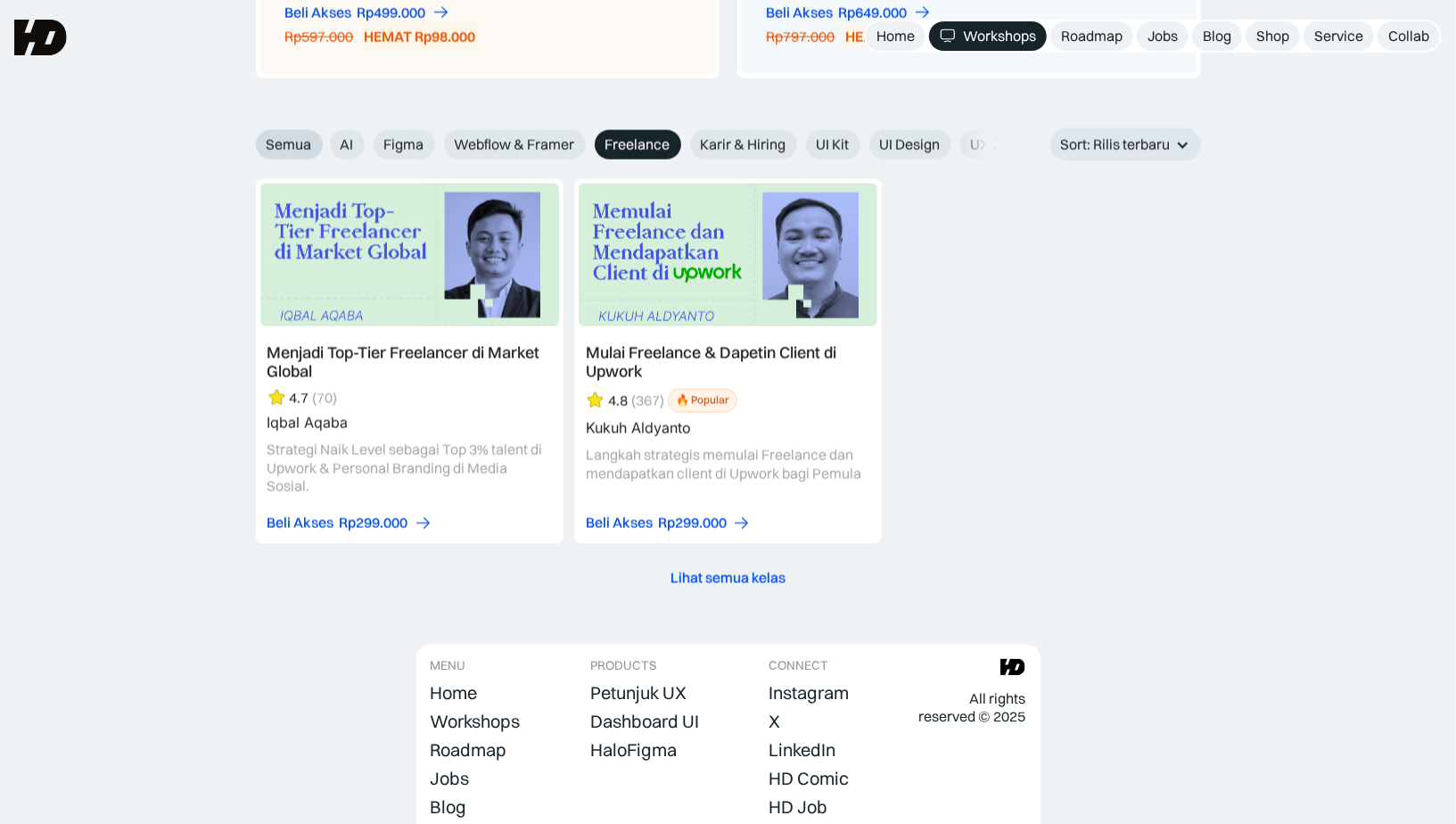
click at [306, 137] on span "Semua" at bounding box center [289, 145] width 45 height 19
click at [250, 137] on input "Semua" at bounding box center [244, 138] width 11 height 11
radio input "true"
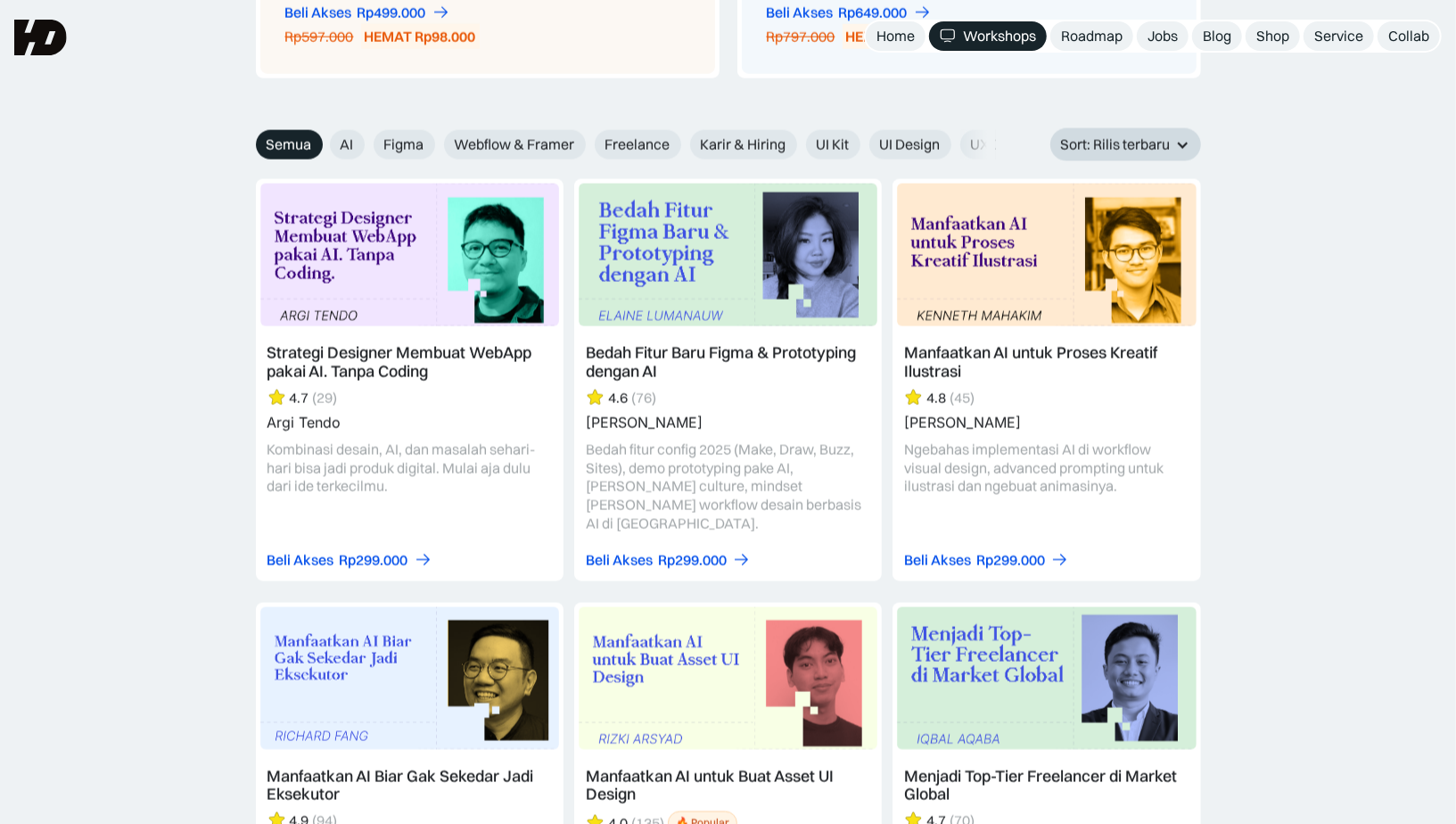
click at [1151, 143] on div "Sort: Rilis terbaru" at bounding box center [1115, 145] width 110 height 19
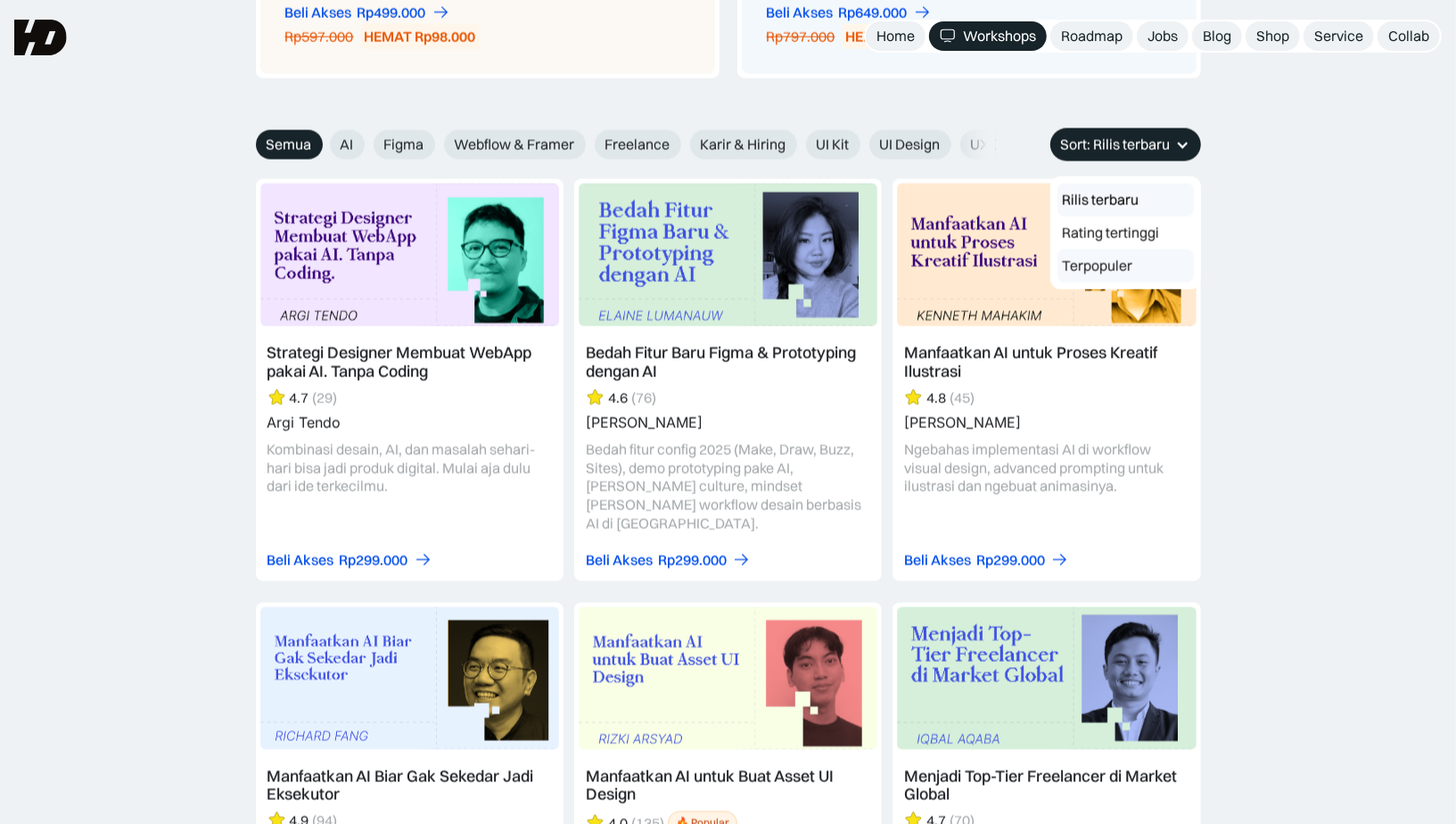
click at [1136, 259] on link "Terpopuler" at bounding box center [1125, 266] width 136 height 33
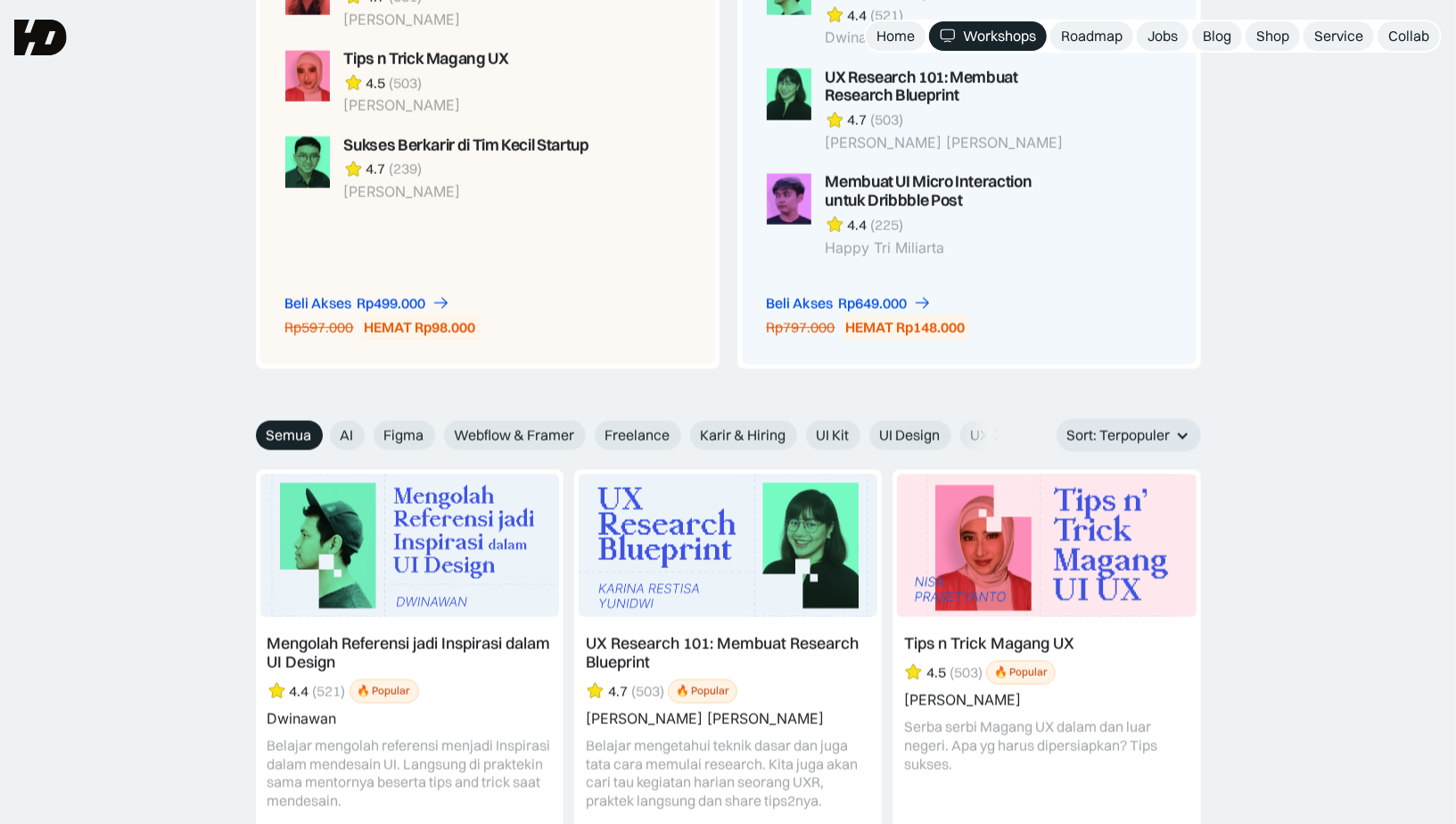
scroll to position [1611, 0]
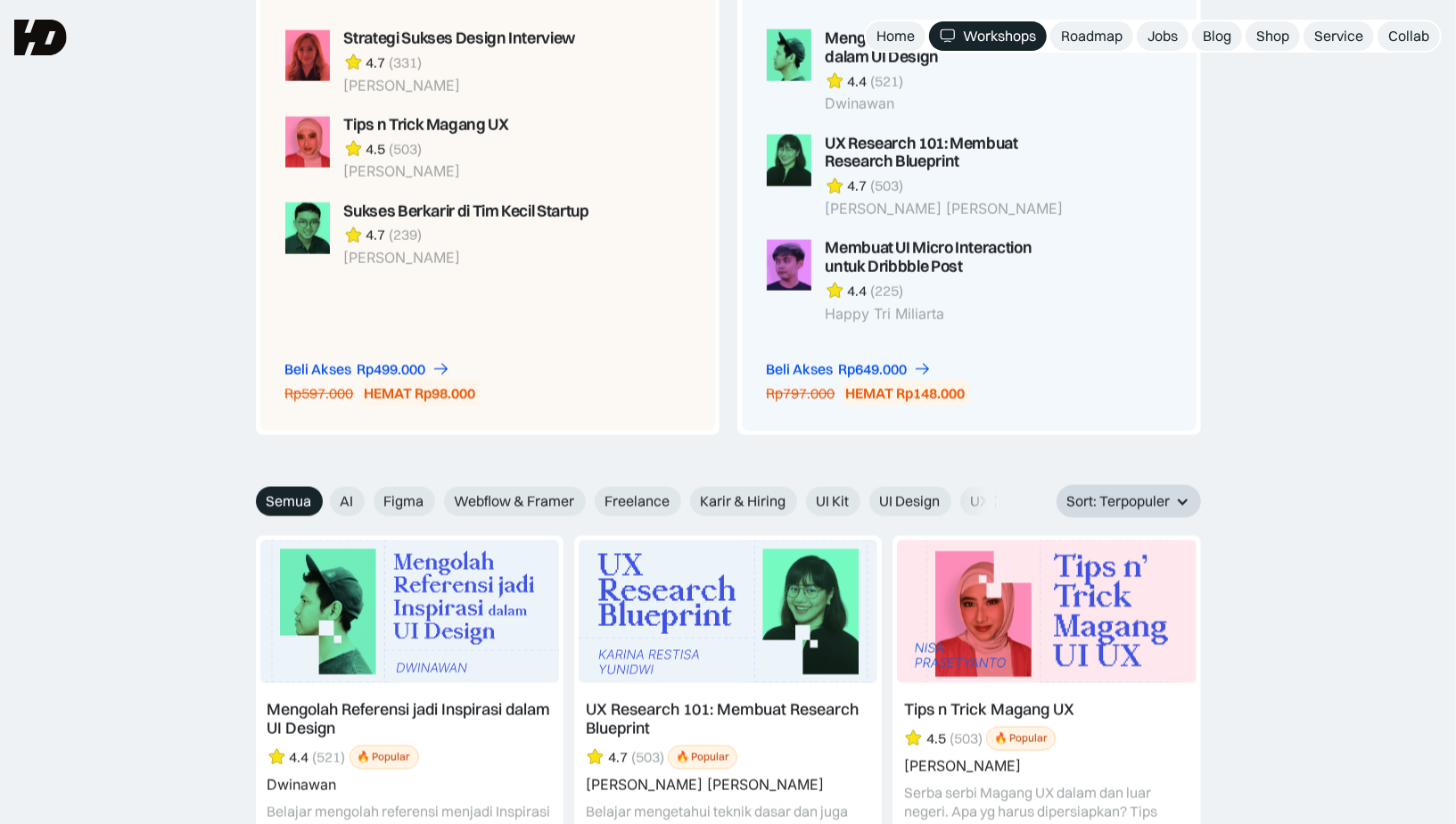
click at [1149, 510] on div "Sort: Terpopuler" at bounding box center [1128, 502] width 145 height 33
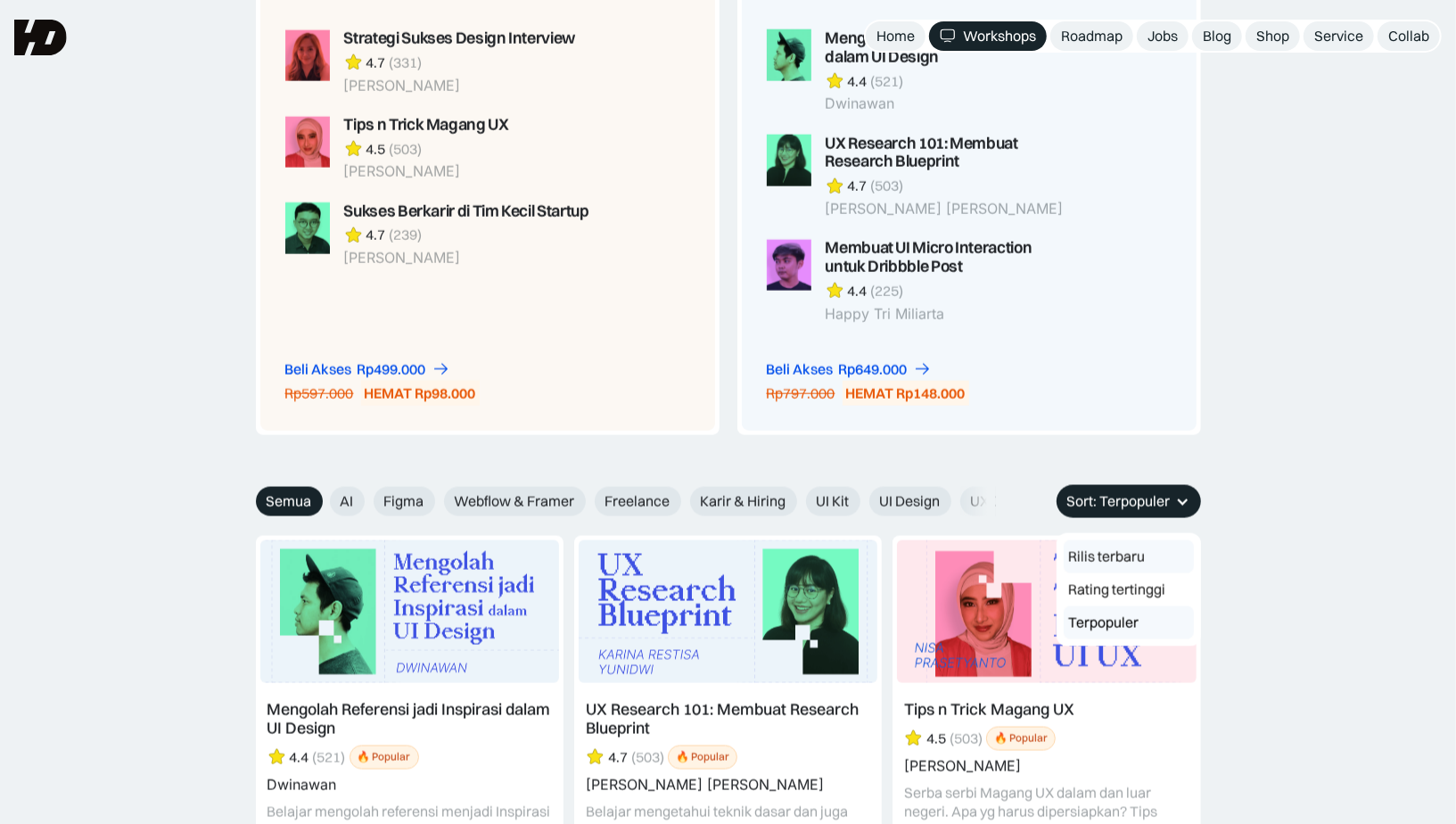
click at [1122, 562] on link "Rilis terbaru" at bounding box center [1128, 557] width 130 height 33
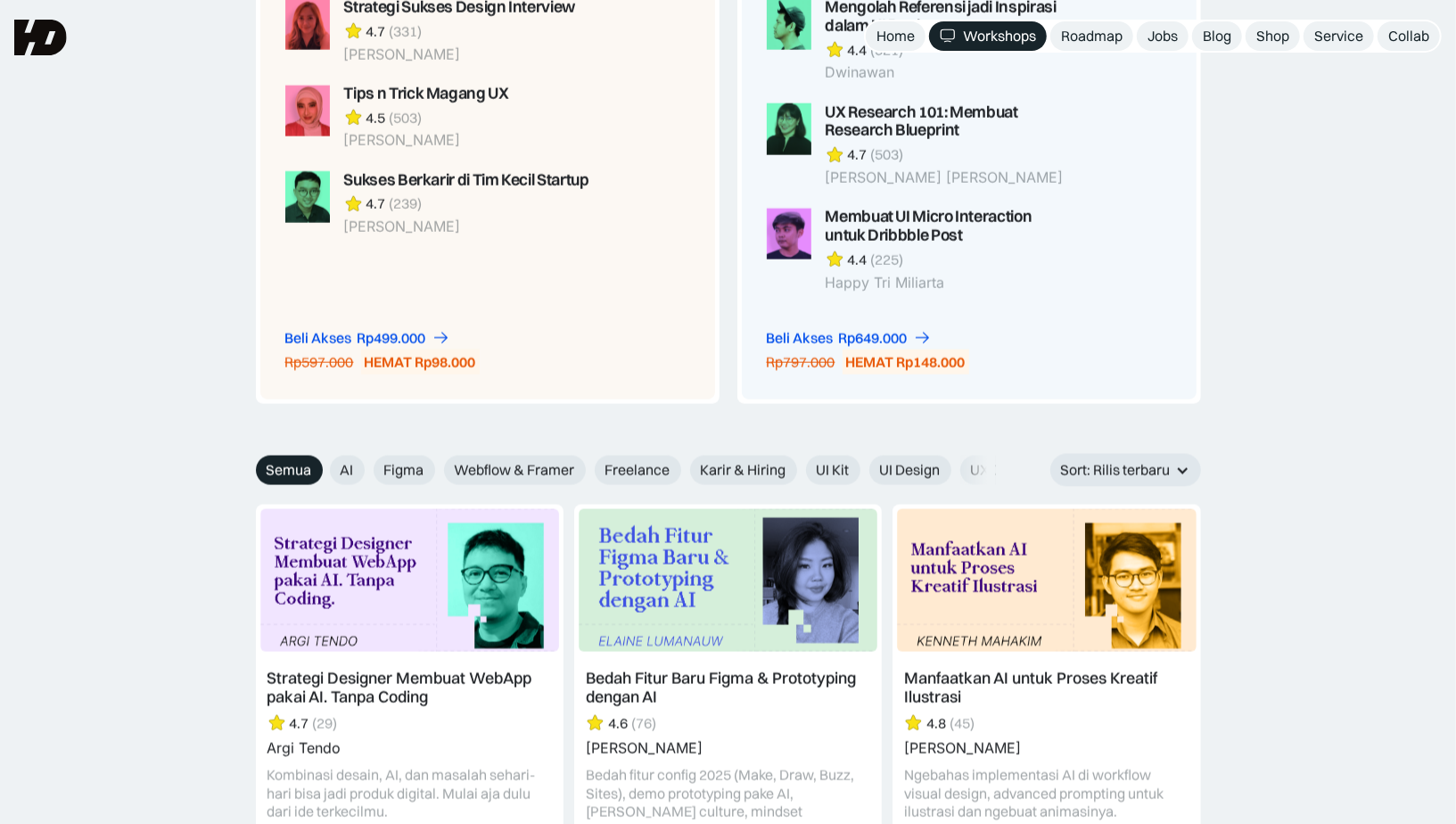
scroll to position [1649, 0]
